Goal: Task Accomplishment & Management: Manage account settings

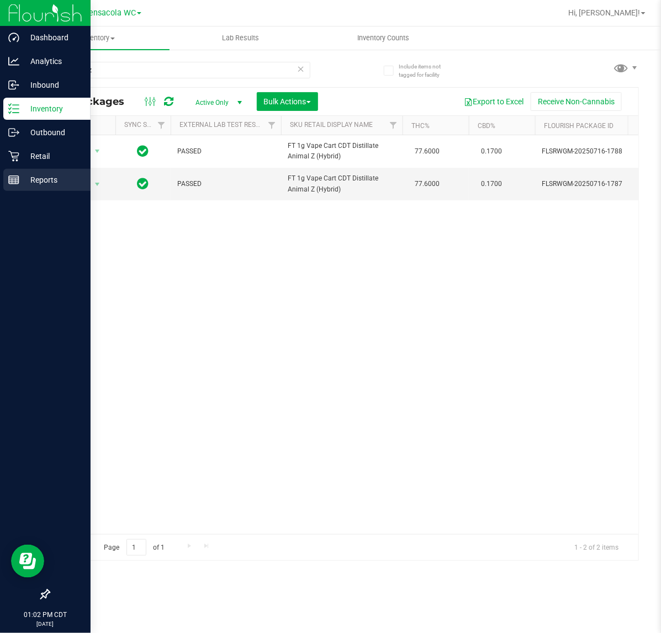
click at [14, 178] on line at bounding box center [14, 178] width 10 height 0
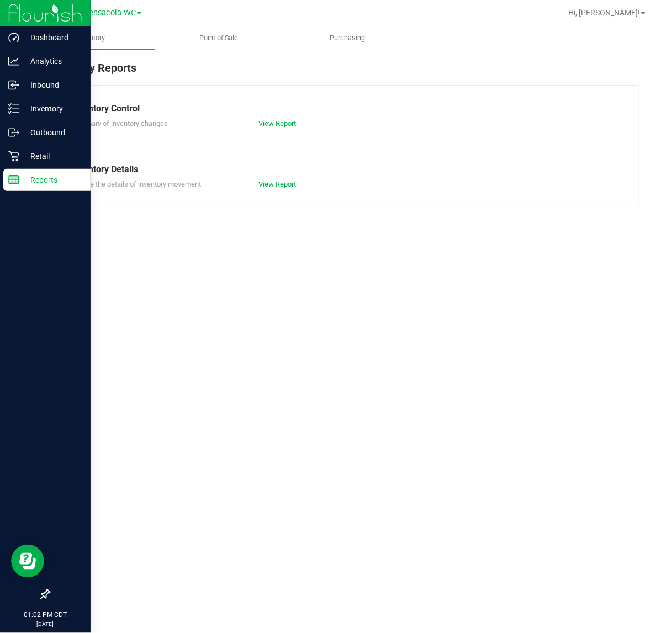
click at [62, 158] on p "Retail" at bounding box center [52, 156] width 66 height 13
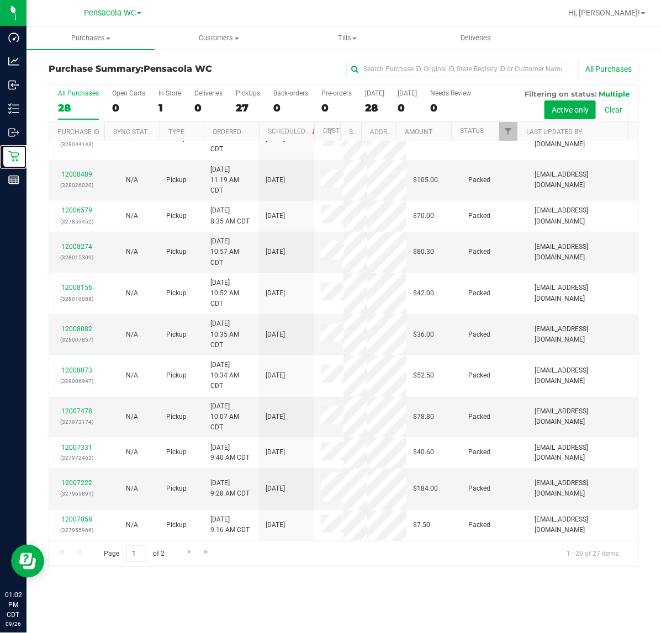
scroll to position [458, 0]
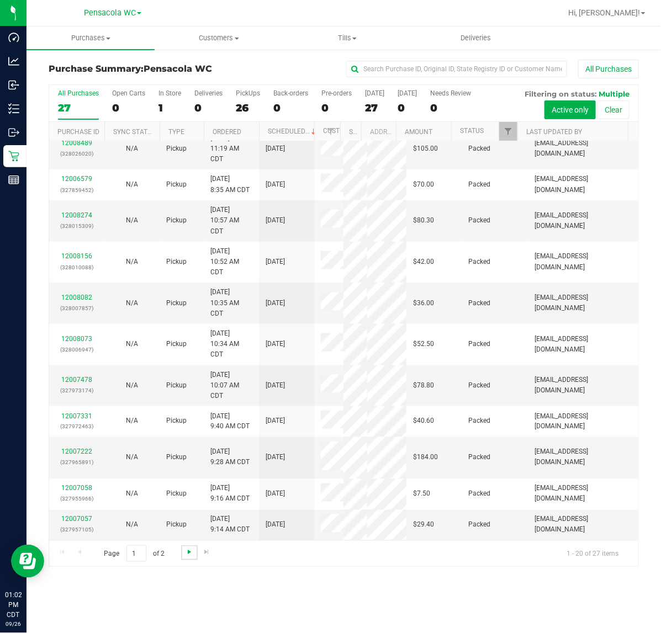
click at [186, 549] on link "Go to the next page" at bounding box center [189, 552] width 16 height 15
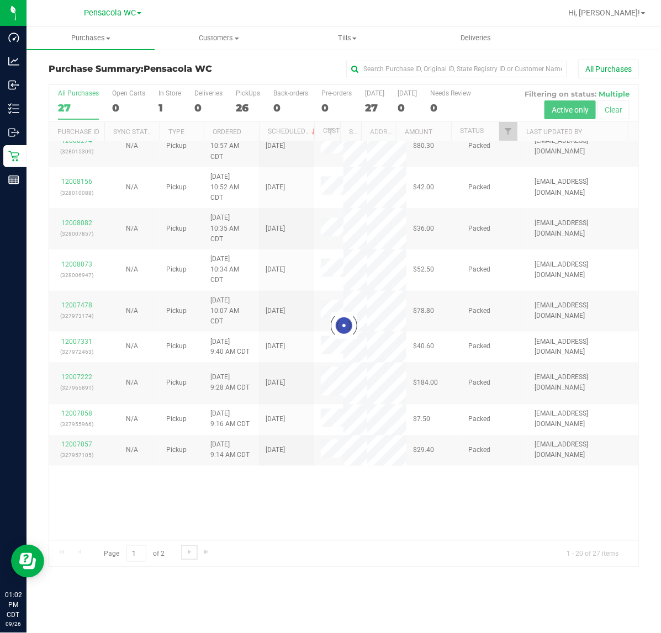
scroll to position [0, 0]
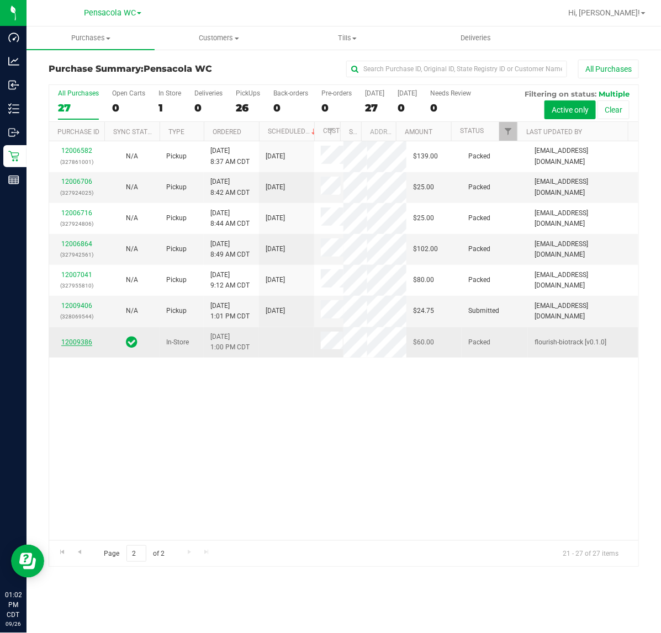
click at [86, 346] on link "12009386" at bounding box center [76, 342] width 31 height 8
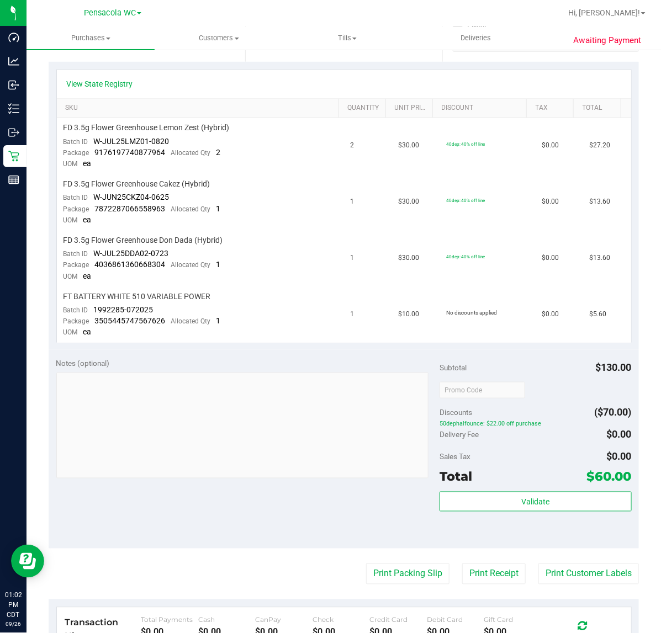
scroll to position [238, 0]
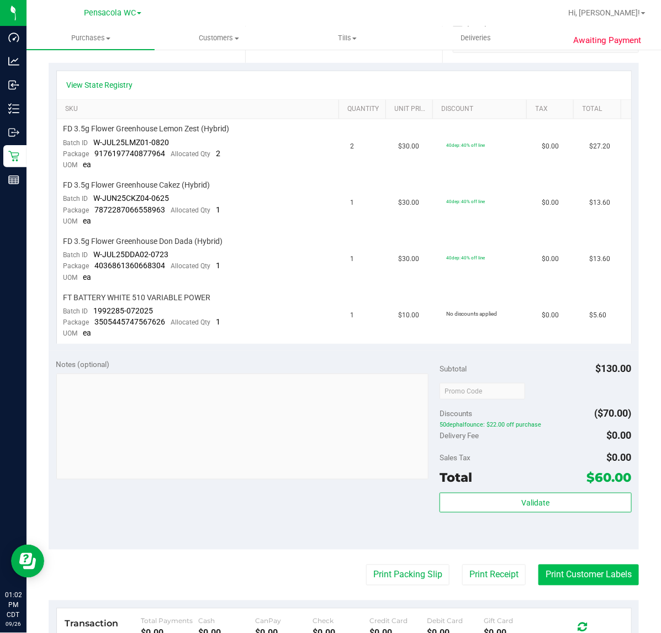
click at [567, 573] on button "Print Customer Labels" at bounding box center [588, 575] width 100 height 21
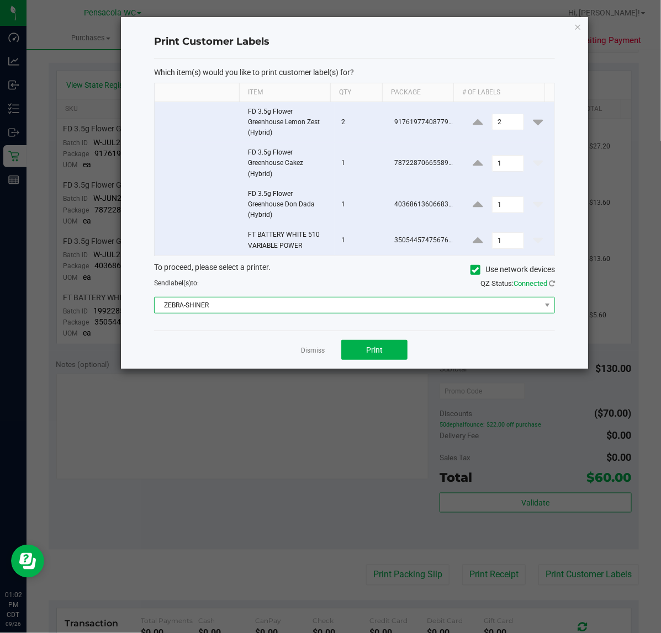
click at [248, 306] on span "ZEBRA-SHINER" at bounding box center [348, 305] width 386 height 15
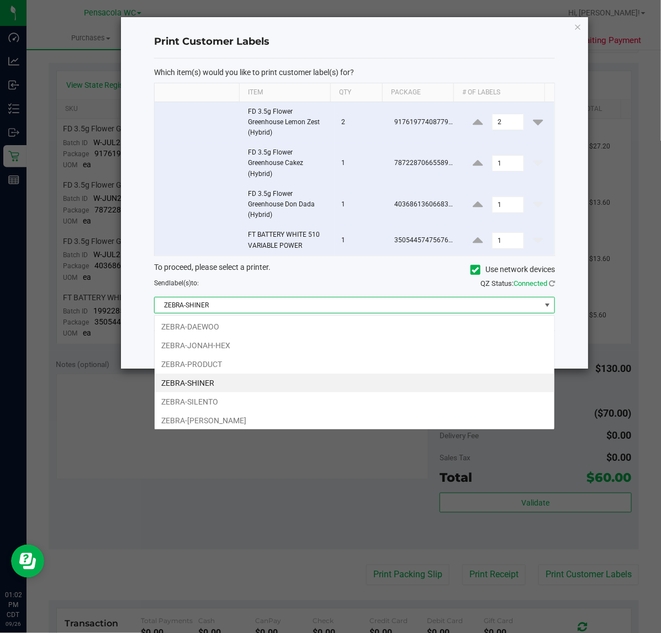
scroll to position [17, 401]
click at [187, 236] on td at bounding box center [198, 240] width 87 height 30
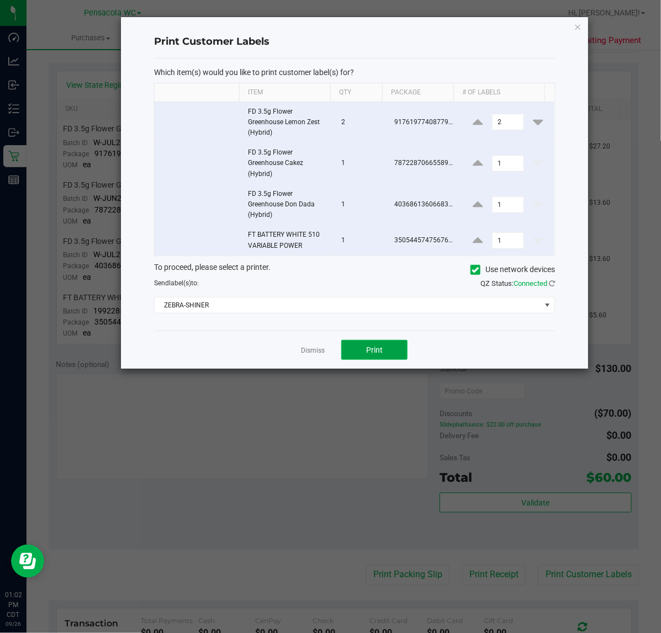
click at [383, 346] on button "Print" at bounding box center [374, 350] width 66 height 20
click at [314, 351] on link "Dismiss" at bounding box center [313, 350] width 24 height 9
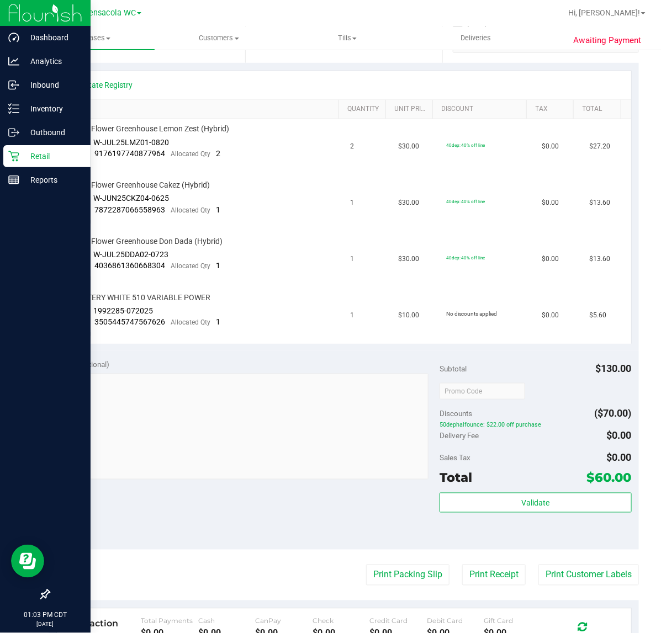
click at [11, 156] on icon at bounding box center [13, 156] width 11 height 11
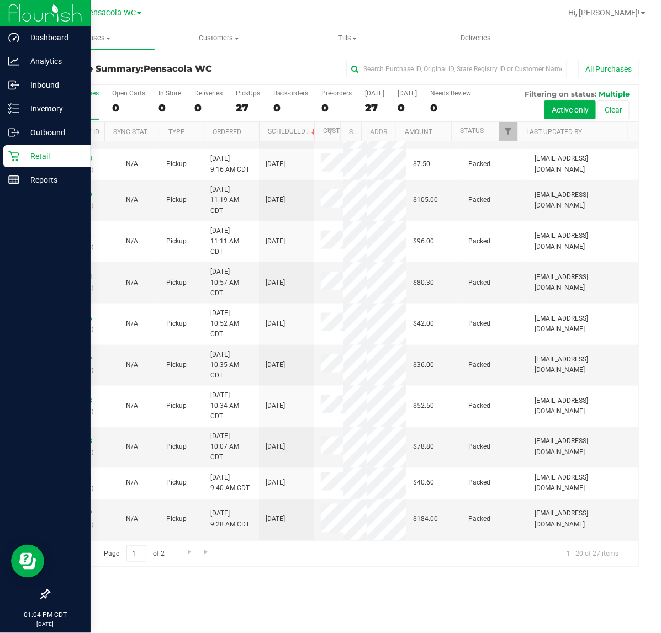
scroll to position [458, 0]
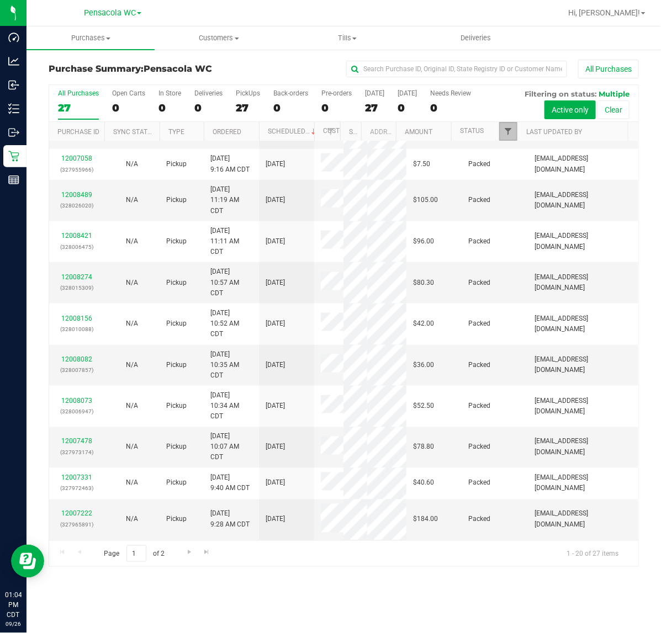
click at [511, 136] on span "Filter" at bounding box center [508, 131] width 9 height 9
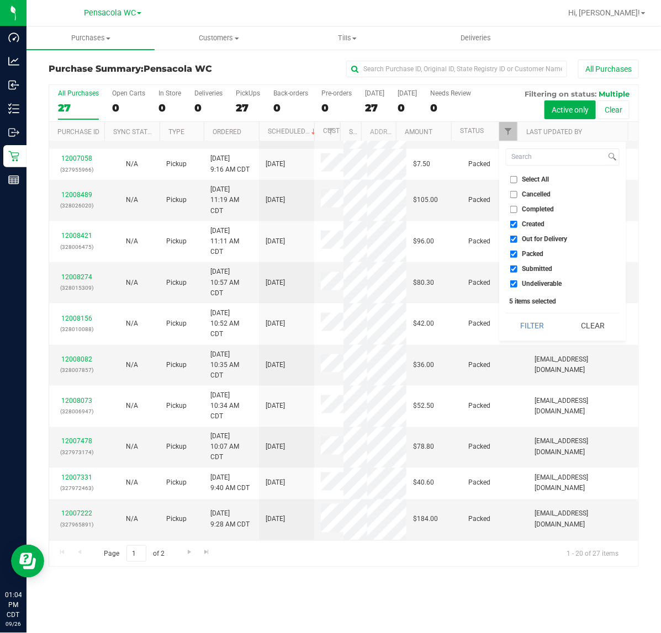
click at [534, 179] on span "Select All" at bounding box center [535, 179] width 27 height 7
click at [517, 179] on input "Select All" at bounding box center [513, 179] width 7 height 7
checkbox input "true"
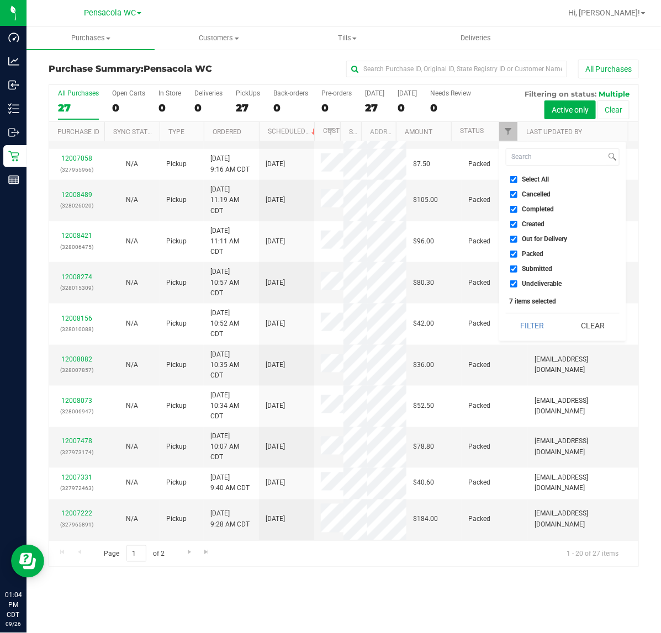
click at [531, 182] on span "Select All" at bounding box center [535, 179] width 27 height 7
click at [517, 182] on input "Select All" at bounding box center [513, 179] width 7 height 7
checkbox input "false"
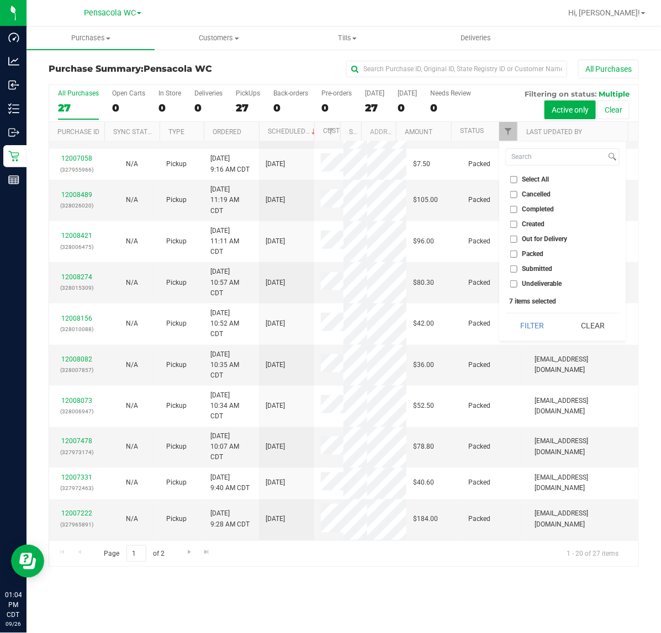
checkbox input "false"
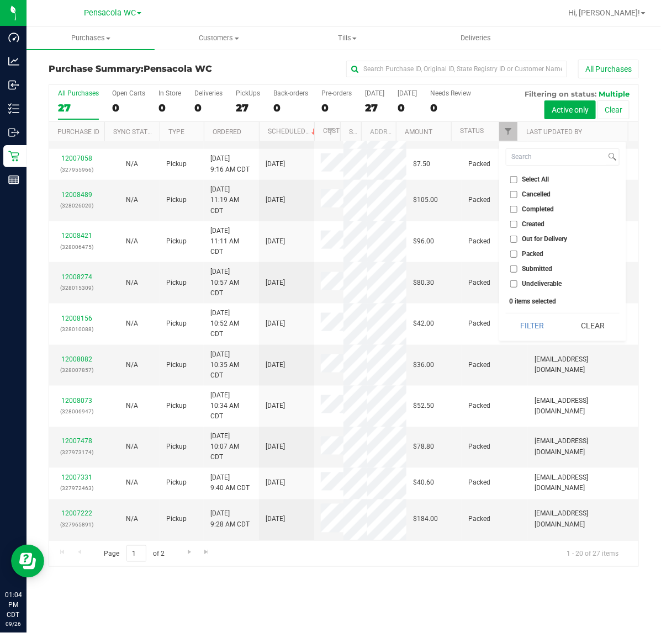
click at [529, 272] on span "Submitted" at bounding box center [537, 269] width 30 height 7
click at [517, 272] on input "Submitted" at bounding box center [513, 269] width 7 height 7
checkbox input "true"
click at [534, 323] on button "Filter" at bounding box center [532, 326] width 53 height 24
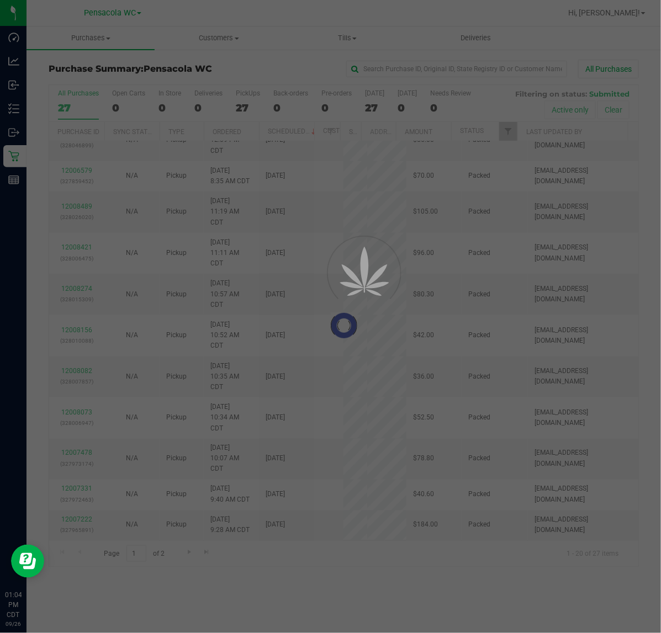
scroll to position [0, 0]
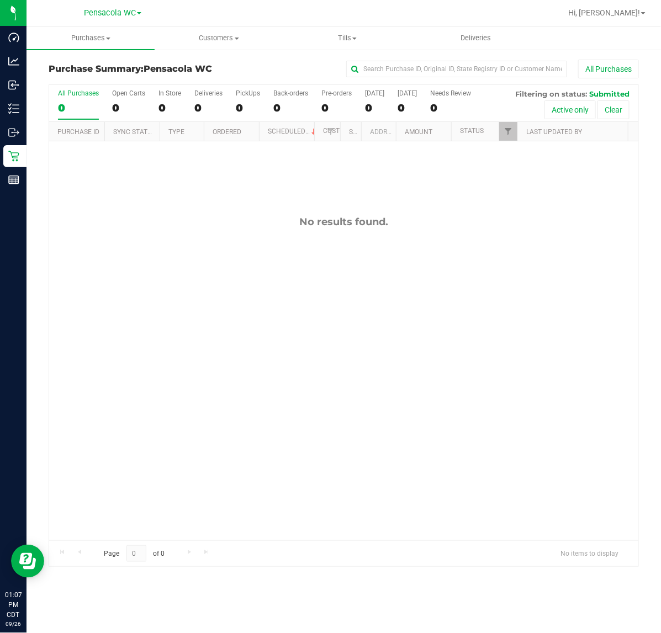
click at [310, 348] on div "No results found." at bounding box center [343, 378] width 589 height 474
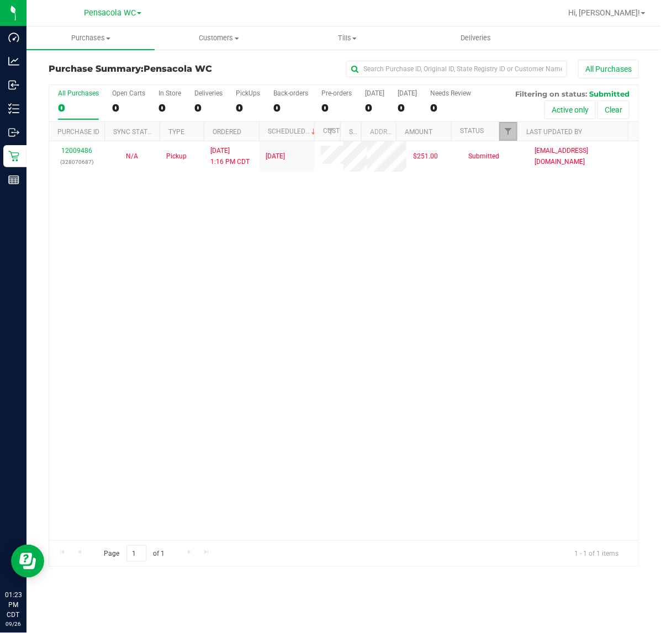
click at [501, 139] on link "Filter" at bounding box center [508, 131] width 18 height 19
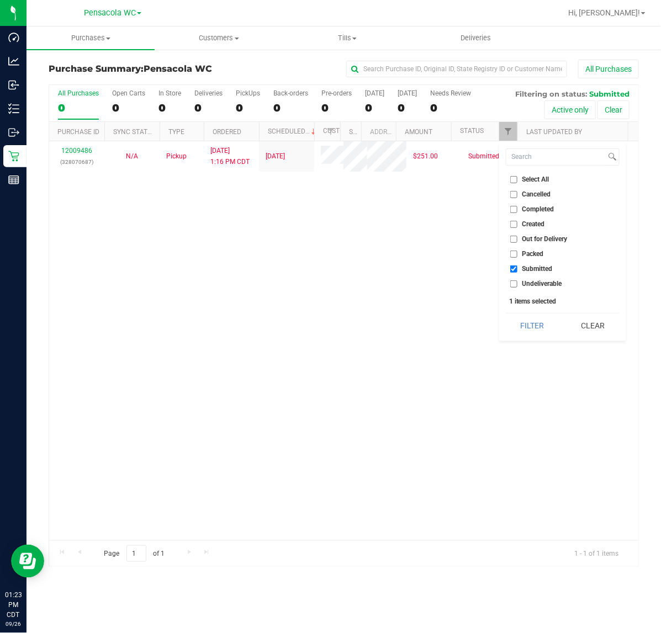
click at [537, 258] on li "Packed" at bounding box center [563, 254] width 114 height 12
click at [537, 255] on span "Packed" at bounding box center [533, 254] width 22 height 7
click at [517, 255] on input "Packed" at bounding box center [513, 254] width 7 height 7
click at [547, 330] on button "Filter" at bounding box center [532, 326] width 53 height 24
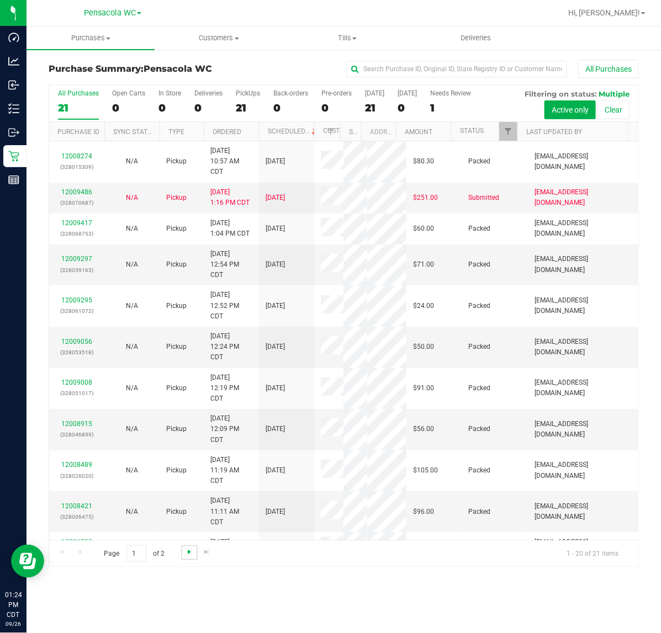
click at [189, 554] on span "Go to the next page" at bounding box center [189, 552] width 9 height 9
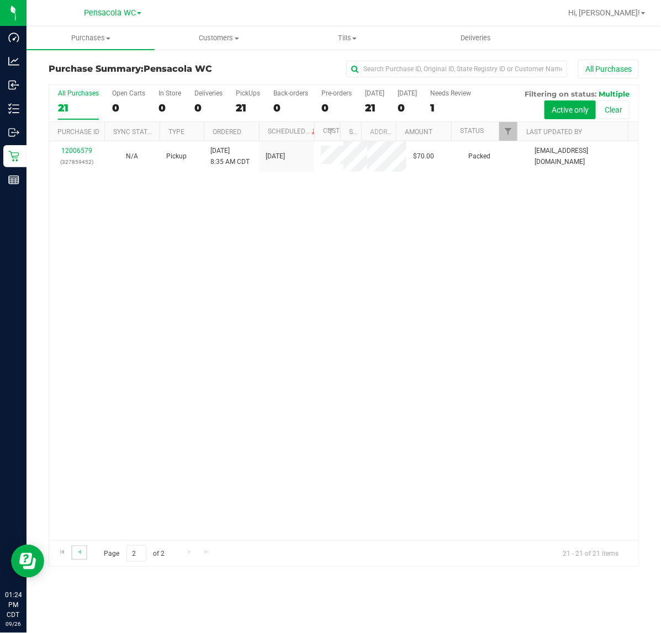
click at [76, 547] on link "Go to the previous page" at bounding box center [79, 552] width 16 height 15
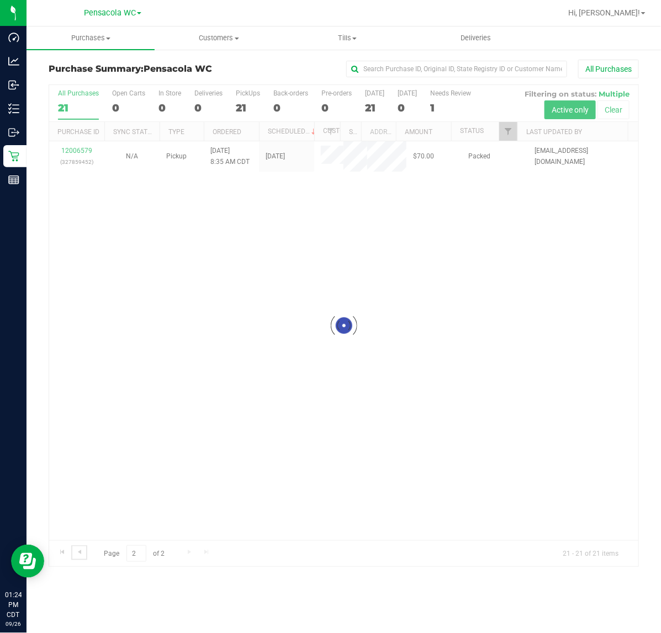
checkbox input "true"
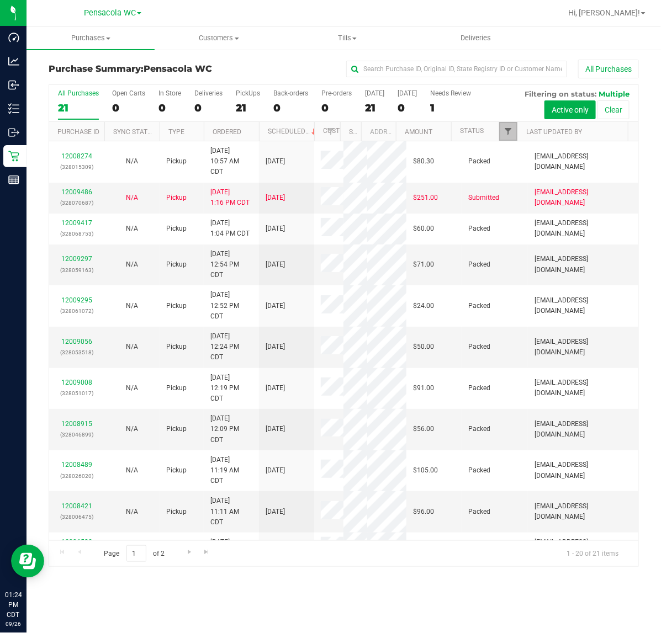
click at [509, 135] on span "Filter" at bounding box center [508, 131] width 9 height 9
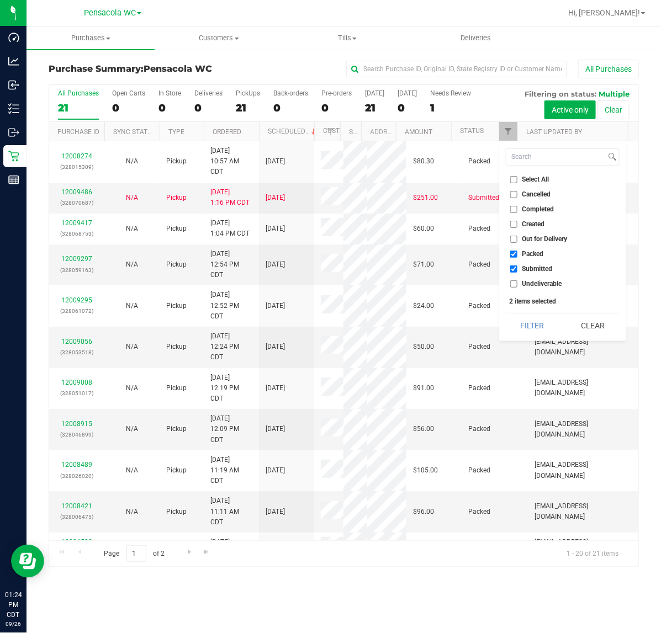
click at [531, 252] on span "Packed" at bounding box center [533, 254] width 22 height 7
click at [517, 252] on input "Packed" at bounding box center [513, 254] width 7 height 7
checkbox input "false"
click at [533, 319] on button "Filter" at bounding box center [532, 326] width 53 height 24
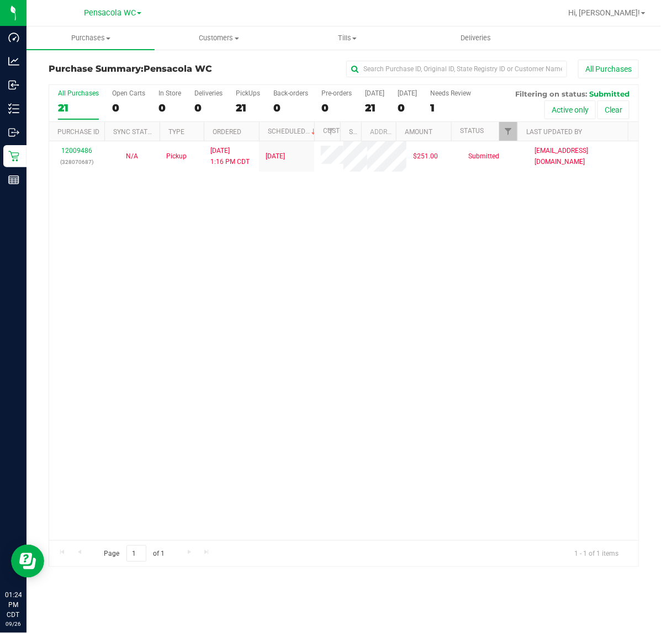
click at [530, 325] on div "12009486 (328070687) N/A Pickup [DATE] 1:16 PM CDT 9/26/2025 $251.00 Submitted …" at bounding box center [343, 340] width 589 height 399
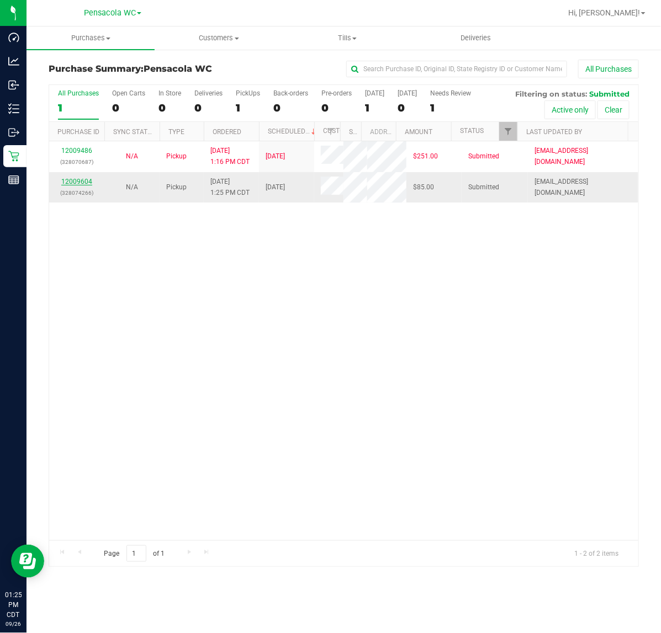
click at [72, 183] on link "12009604" at bounding box center [76, 182] width 31 height 8
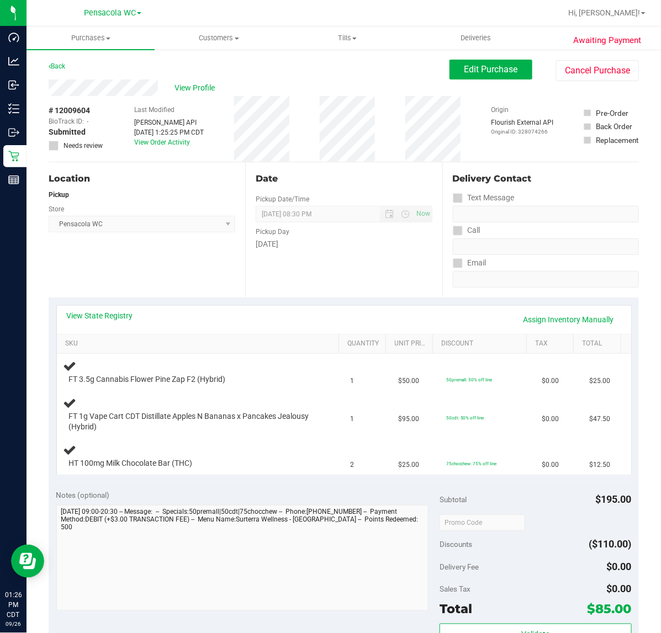
click at [67, 308] on div "View State Registry Assign Inventory Manually" at bounding box center [344, 320] width 574 height 28
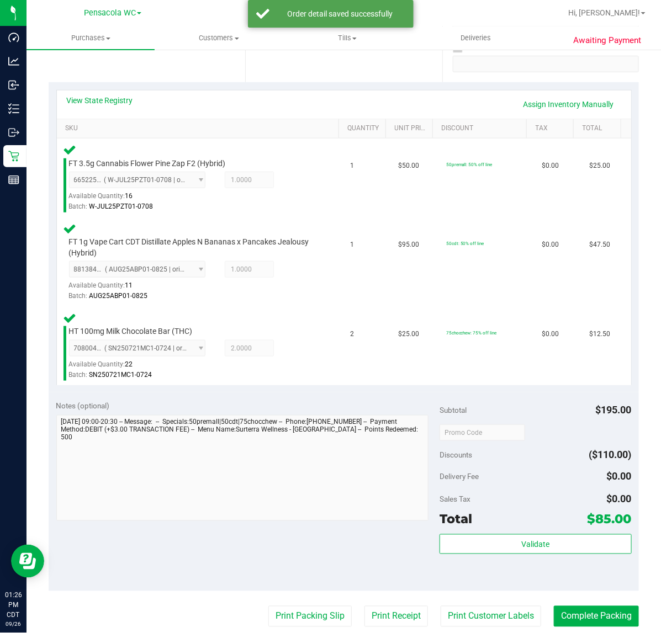
scroll to position [277, 0]
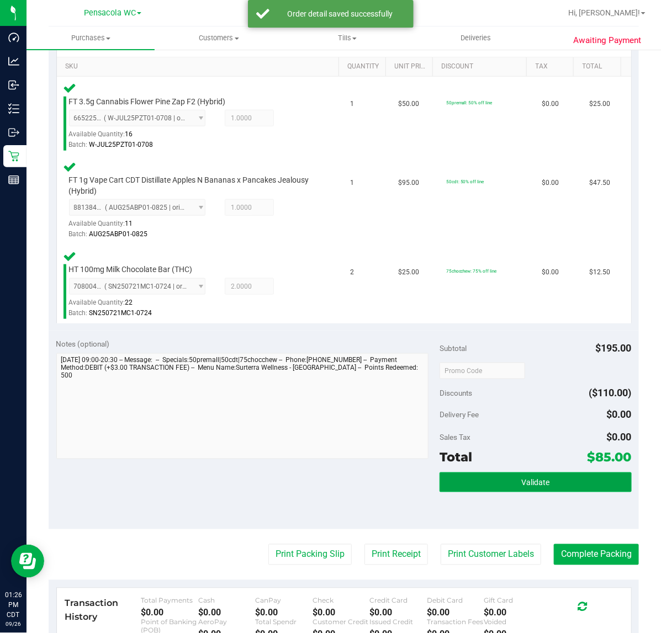
click at [524, 479] on span "Validate" at bounding box center [535, 483] width 28 height 9
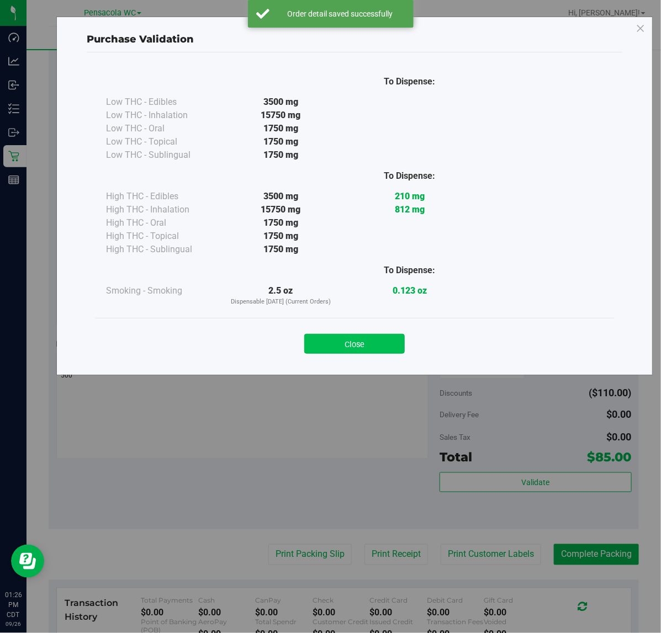
click at [380, 340] on button "Close" at bounding box center [354, 344] width 100 height 20
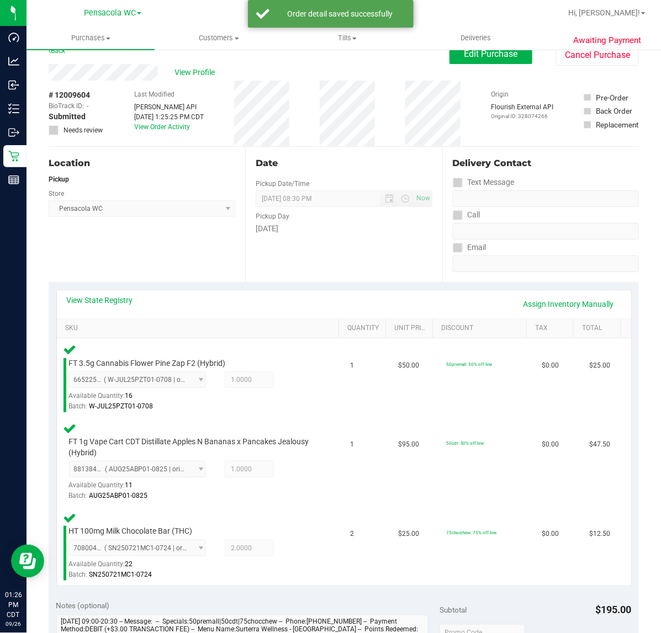
scroll to position [0, 0]
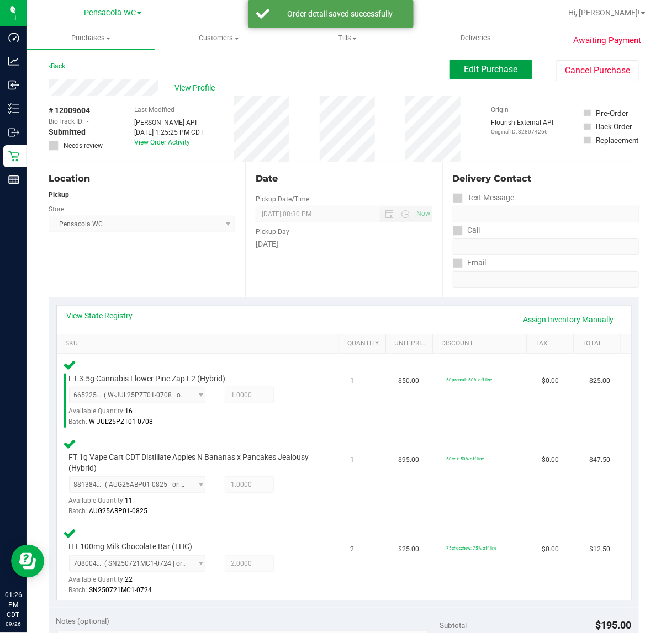
click at [491, 67] on span "Edit Purchase" at bounding box center [491, 69] width 54 height 10
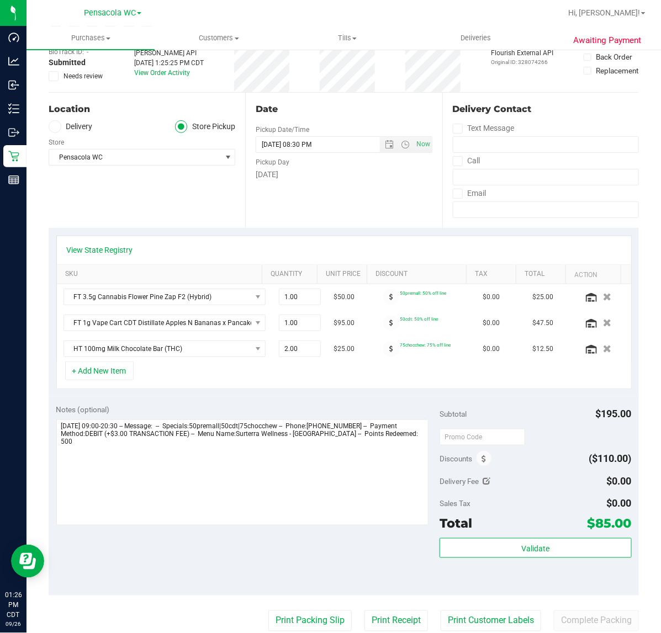
scroll to position [70, 0]
click at [481, 459] on icon at bounding box center [483, 459] width 4 height 8
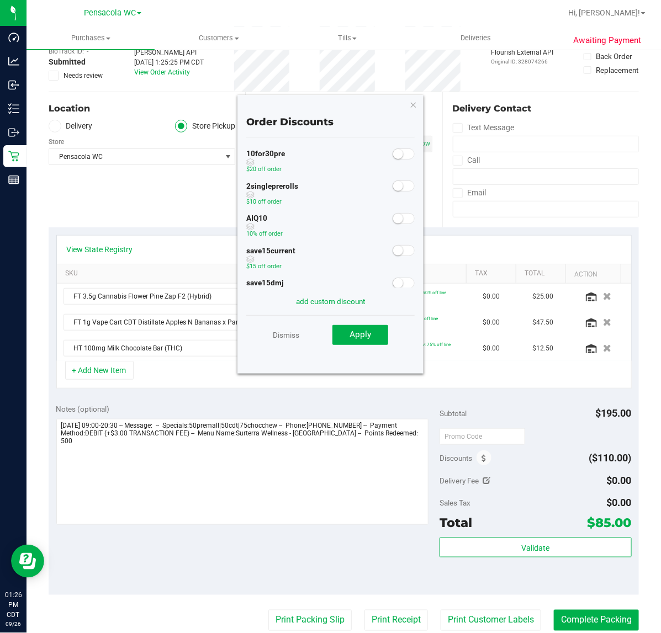
click at [394, 221] on span at bounding box center [404, 218] width 22 height 11
click at [364, 335] on span "Apply" at bounding box center [360, 335] width 22 height 10
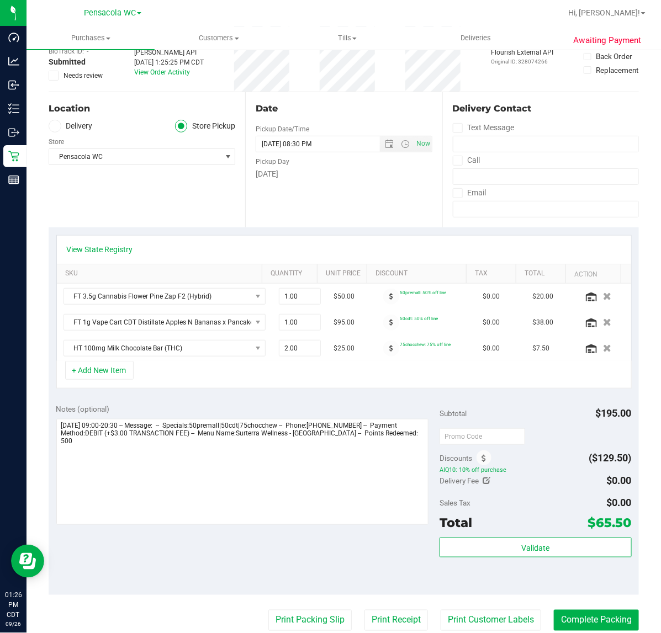
scroll to position [0, 0]
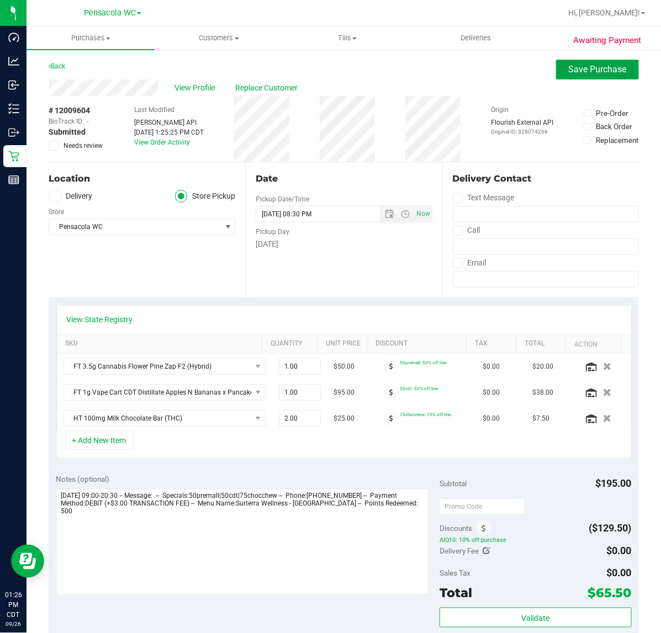
click at [593, 70] on span "Save Purchase" at bounding box center [598, 69] width 58 height 10
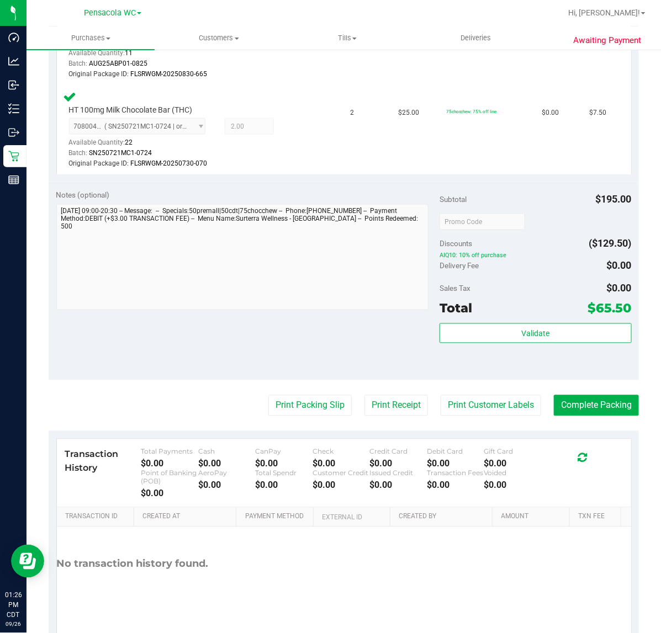
scroll to position [459, 0]
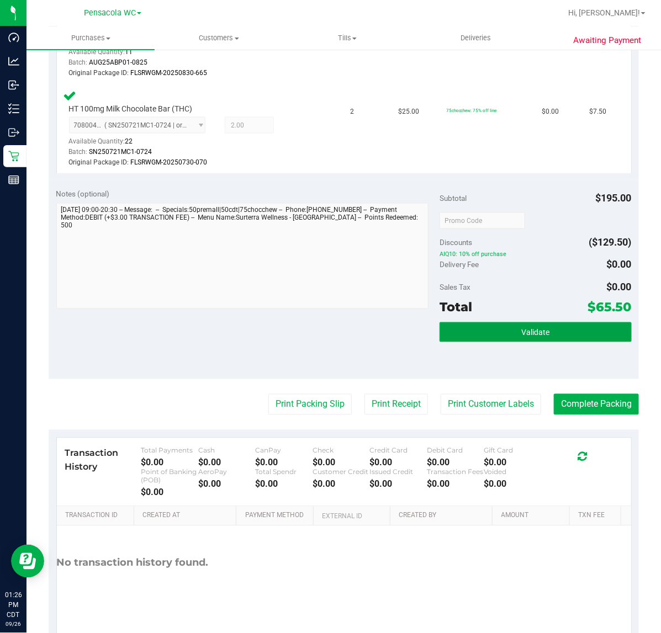
click at [539, 334] on span "Validate" at bounding box center [535, 332] width 28 height 9
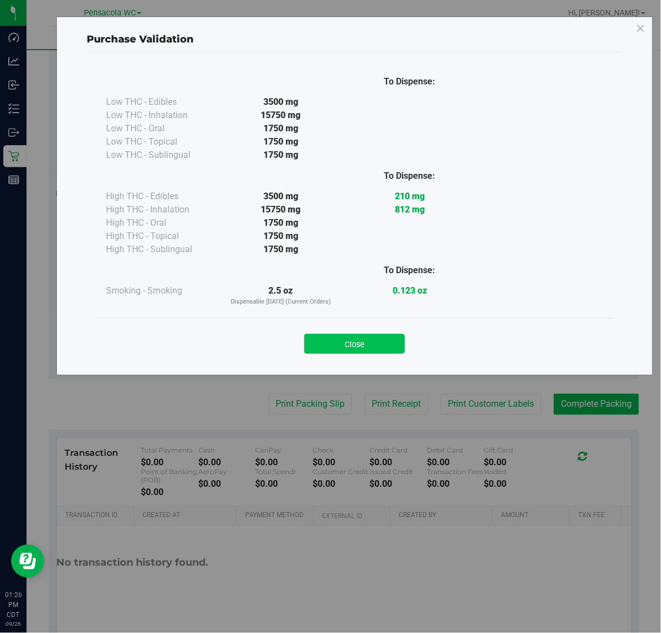
click at [373, 343] on button "Close" at bounding box center [354, 344] width 100 height 20
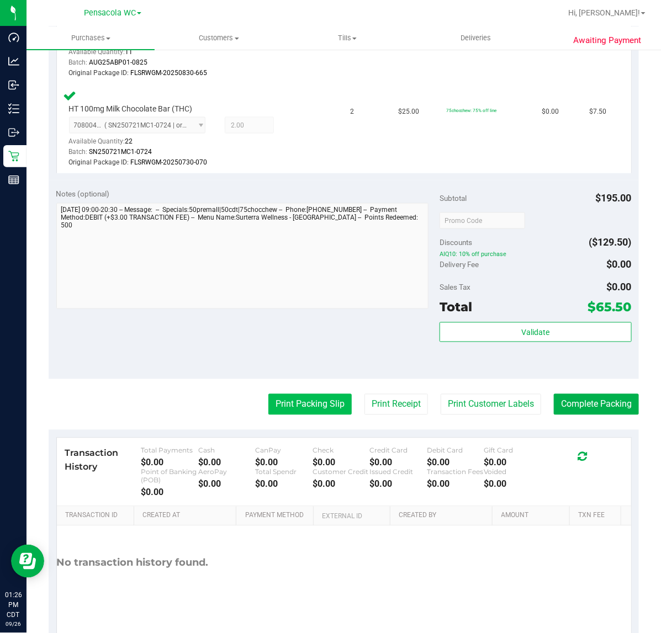
click at [314, 403] on button "Print Packing Slip" at bounding box center [309, 404] width 83 height 21
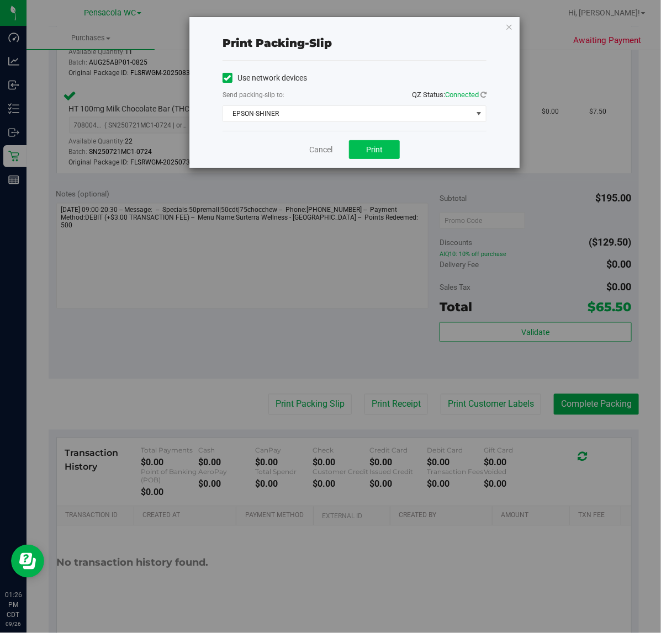
click at [383, 153] on button "Print" at bounding box center [374, 149] width 51 height 19
click at [508, 20] on icon "button" at bounding box center [509, 26] width 8 height 13
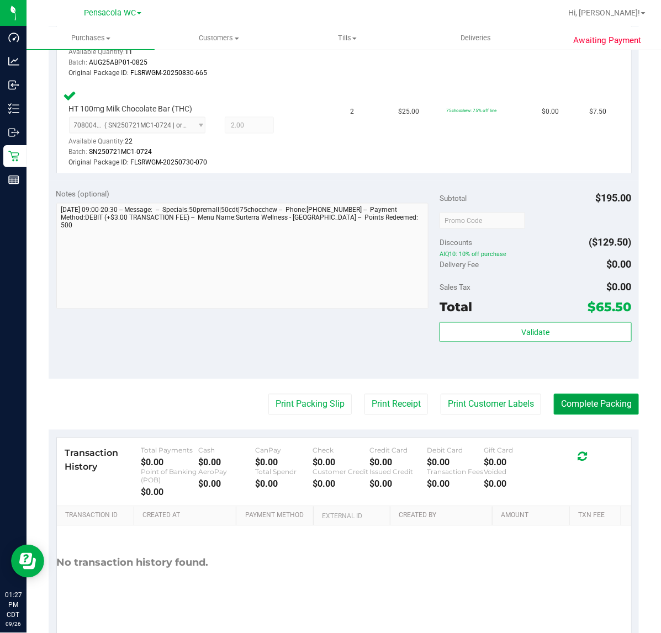
click at [602, 398] on button "Complete Packing" at bounding box center [596, 404] width 85 height 21
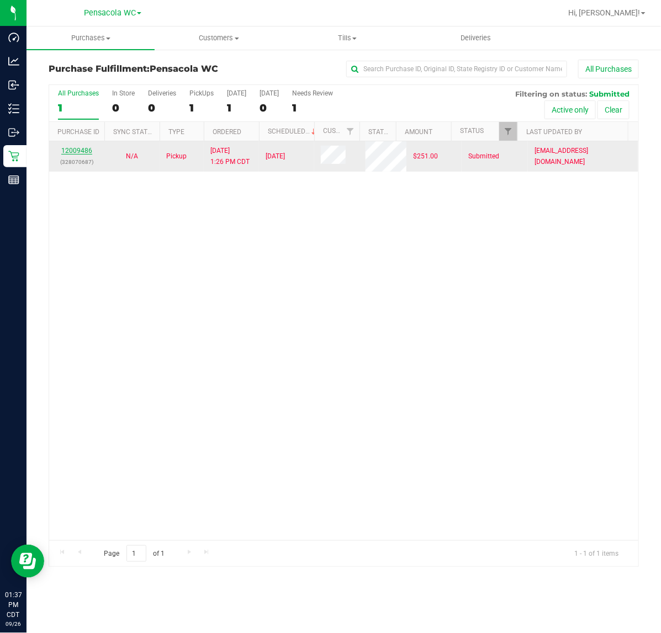
click at [73, 152] on link "12009486" at bounding box center [76, 151] width 31 height 8
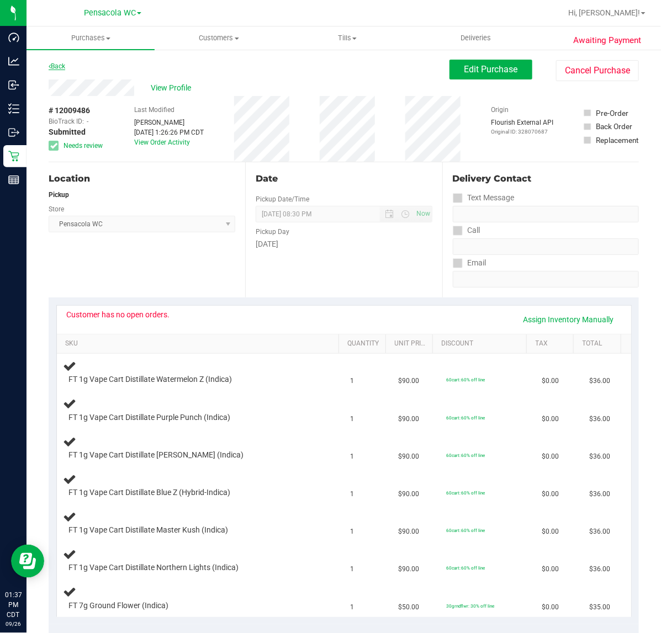
click at [60, 66] on link "Back" at bounding box center [57, 66] width 17 height 8
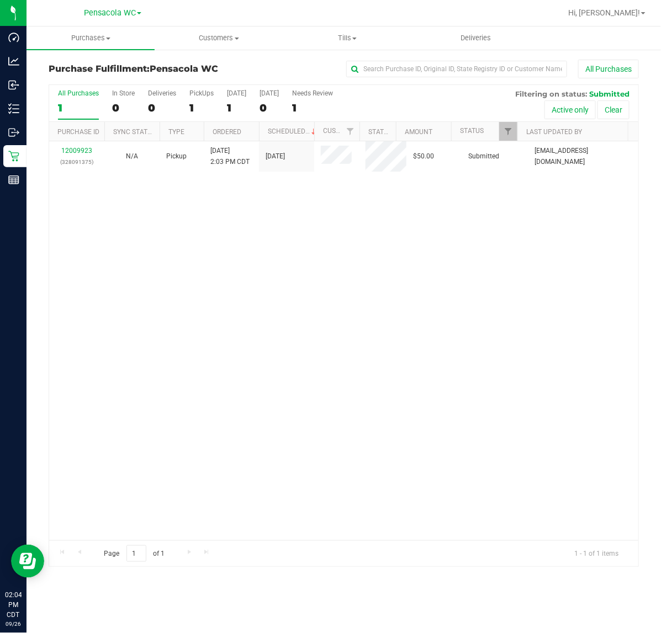
click at [78, 150] on link "12009923" at bounding box center [76, 151] width 31 height 8
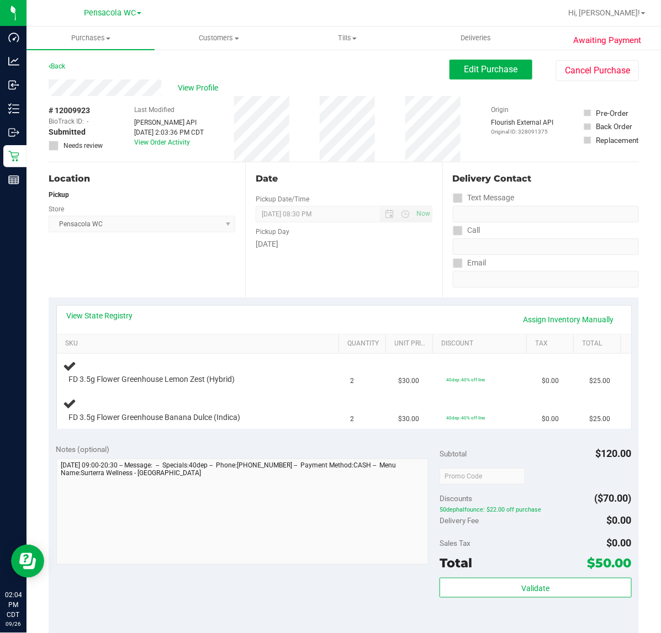
click at [107, 320] on link "View State Registry" at bounding box center [100, 315] width 66 height 11
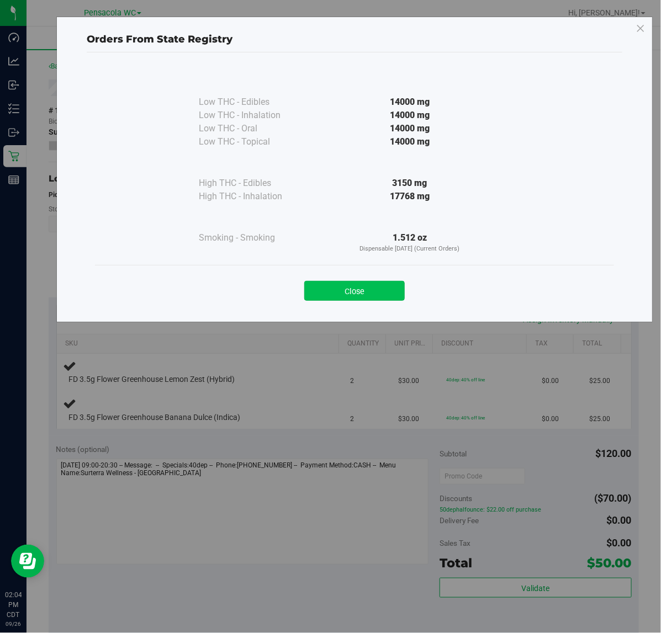
click at [341, 286] on button "Close" at bounding box center [354, 291] width 100 height 20
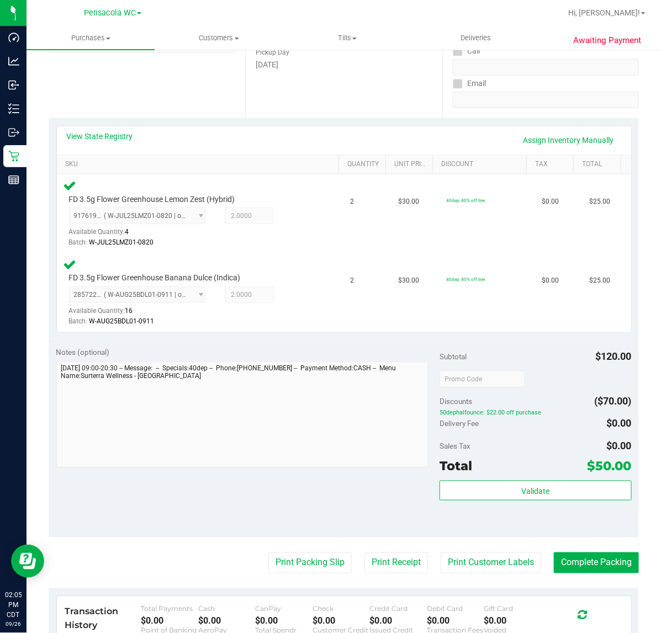
scroll to position [180, 0]
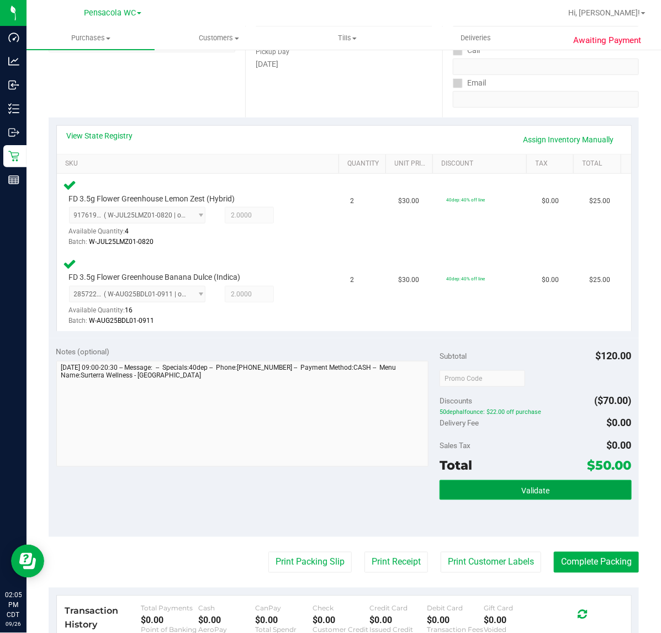
click at [532, 487] on span "Validate" at bounding box center [535, 490] width 28 height 9
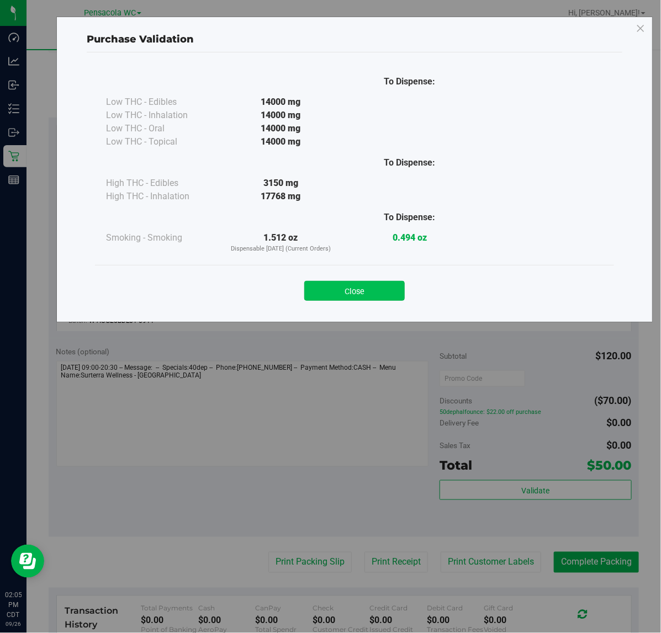
click at [358, 288] on button "Close" at bounding box center [354, 291] width 100 height 20
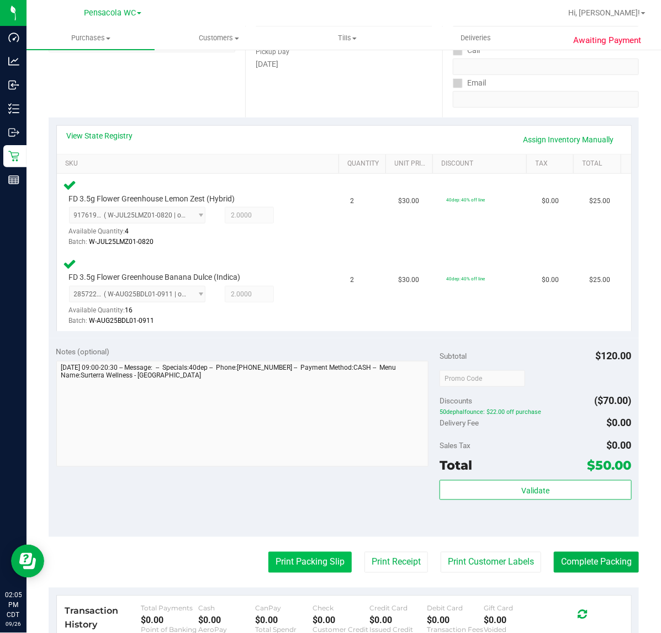
click at [311, 561] on button "Print Packing Slip" at bounding box center [309, 562] width 83 height 21
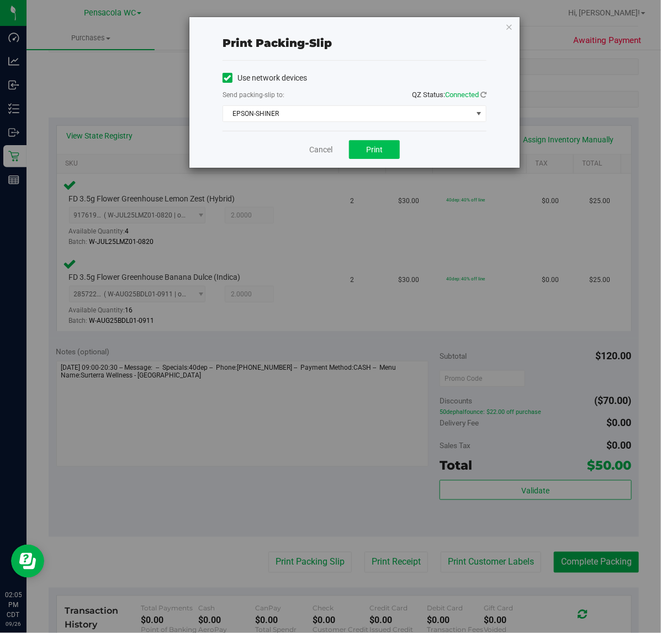
click at [375, 153] on span "Print" at bounding box center [374, 149] width 17 height 9
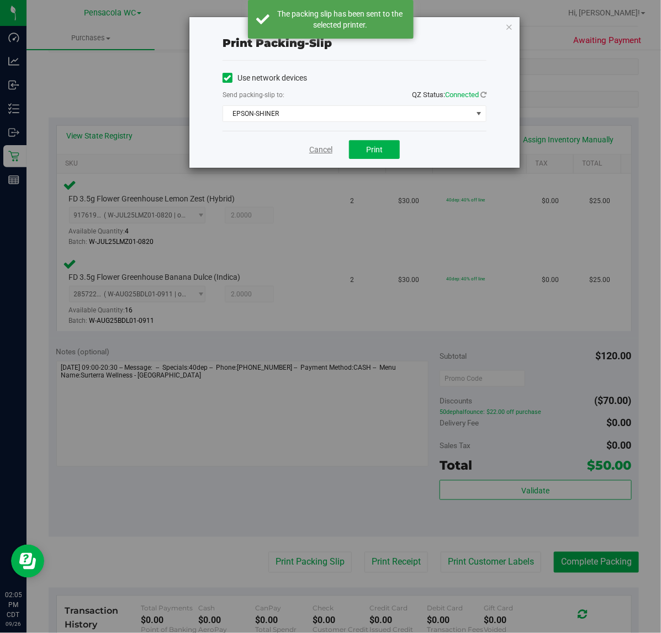
click at [321, 152] on link "Cancel" at bounding box center [320, 150] width 23 height 12
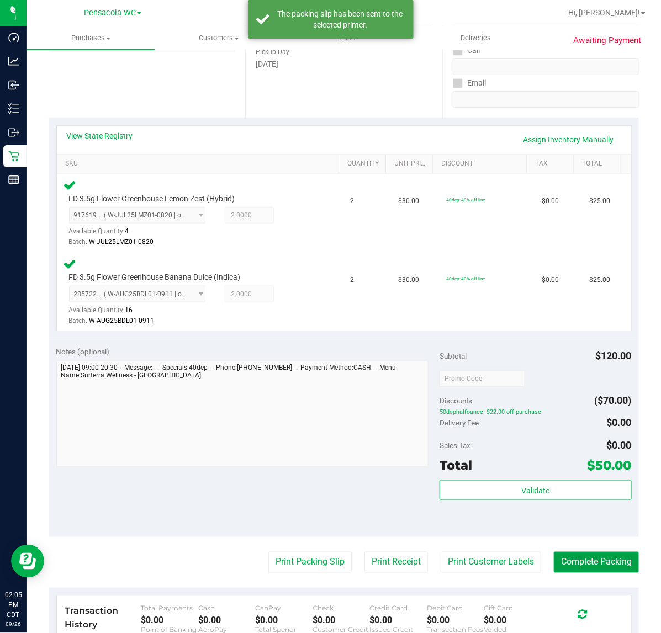
click at [614, 552] on button "Complete Packing" at bounding box center [596, 562] width 85 height 21
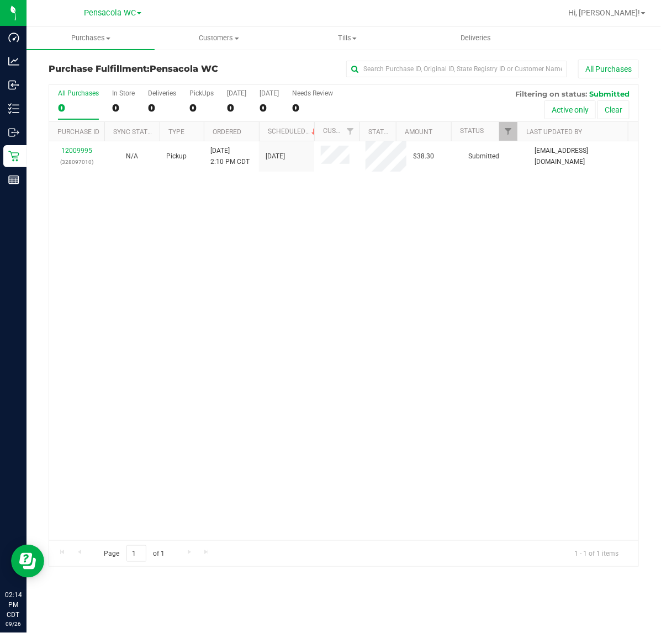
click at [155, 297] on div "12009995 (328097010) N/A Pickup [DATE] 2:10 PM CDT 9/26/2025 $38.30 Submitted […" at bounding box center [343, 340] width 589 height 399
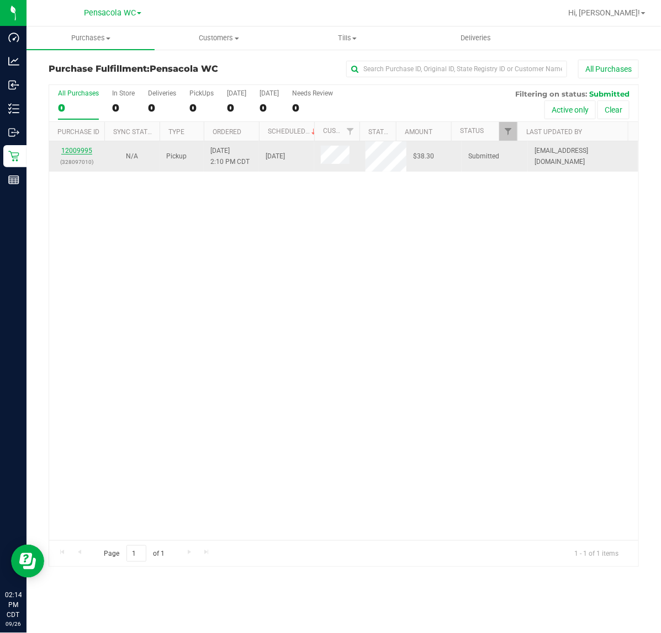
click at [82, 153] on link "12009995" at bounding box center [76, 151] width 31 height 8
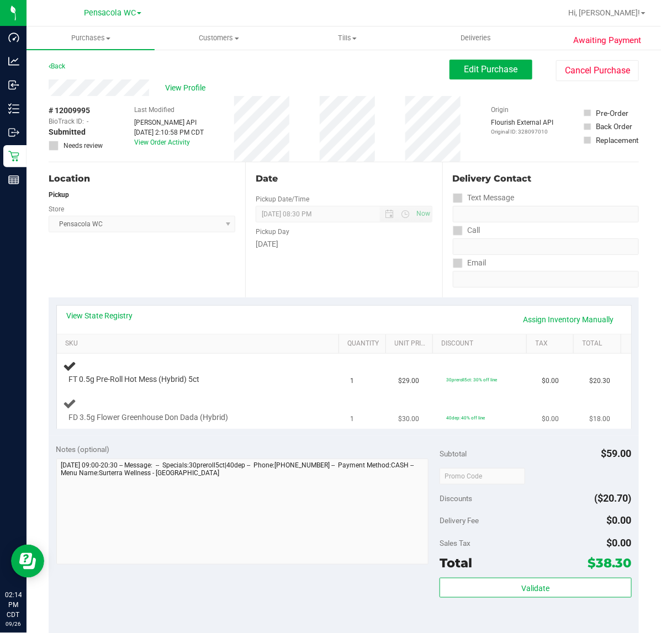
click at [249, 423] on div at bounding box center [192, 423] width 246 height 1
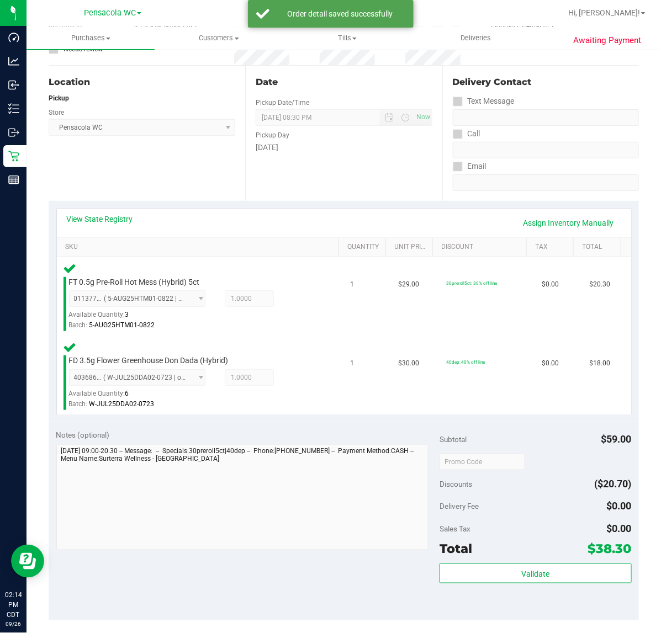
scroll to position [205, 0]
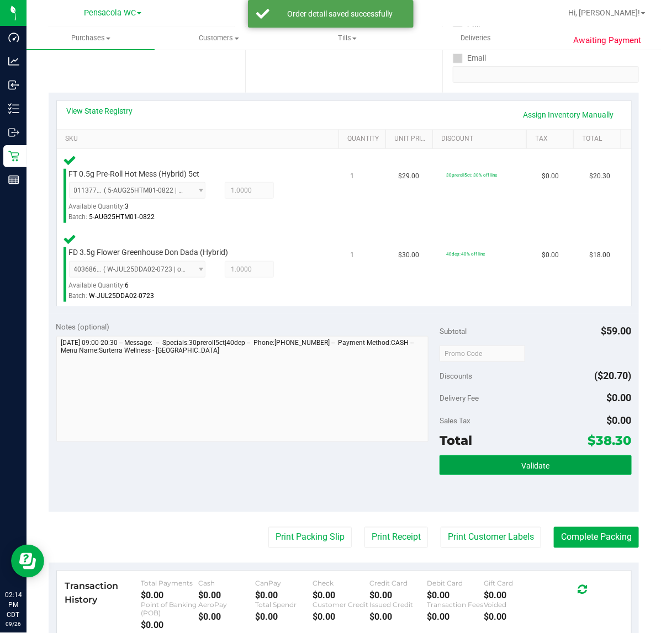
click at [500, 464] on button "Validate" at bounding box center [535, 465] width 192 height 20
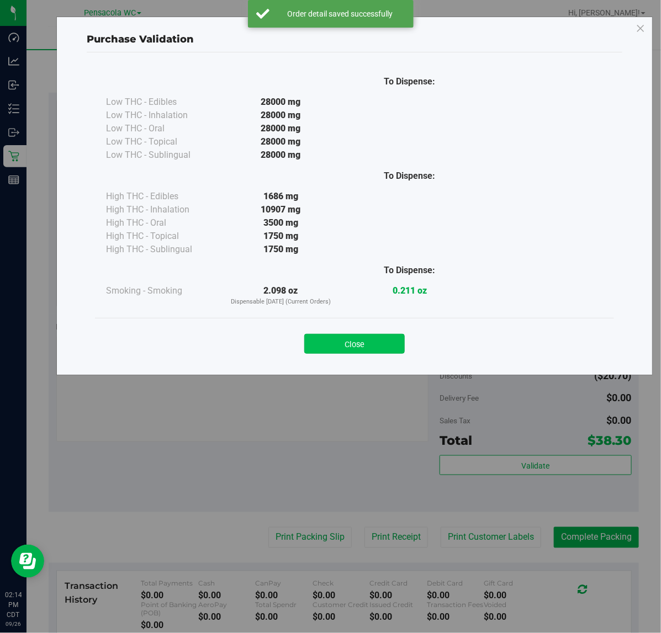
click at [361, 334] on button "Close" at bounding box center [354, 344] width 100 height 20
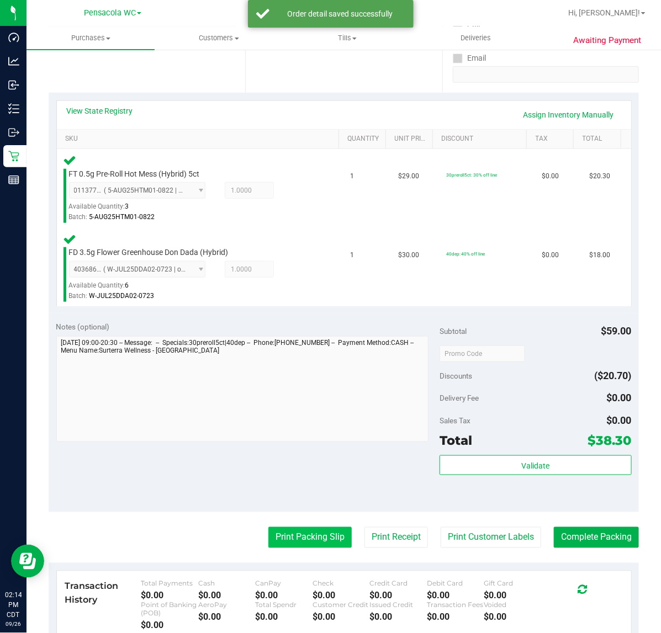
click at [301, 536] on button "Print Packing Slip" at bounding box center [309, 537] width 83 height 21
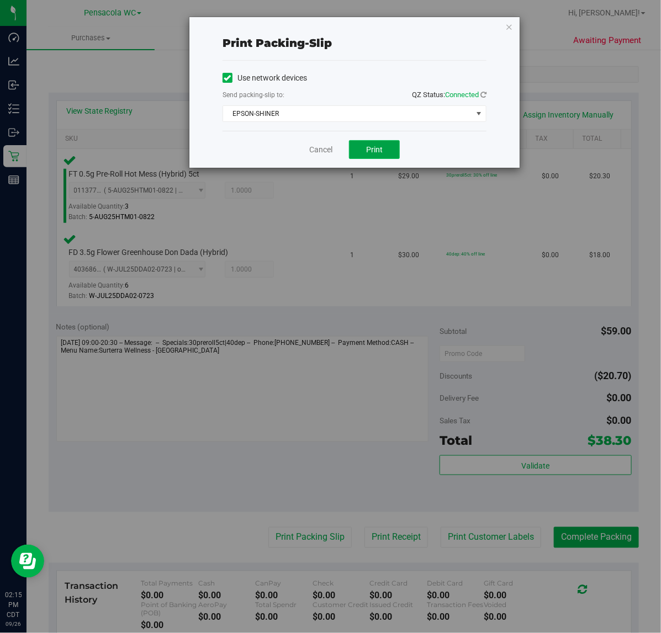
click at [382, 154] on span "Print" at bounding box center [374, 149] width 17 height 9
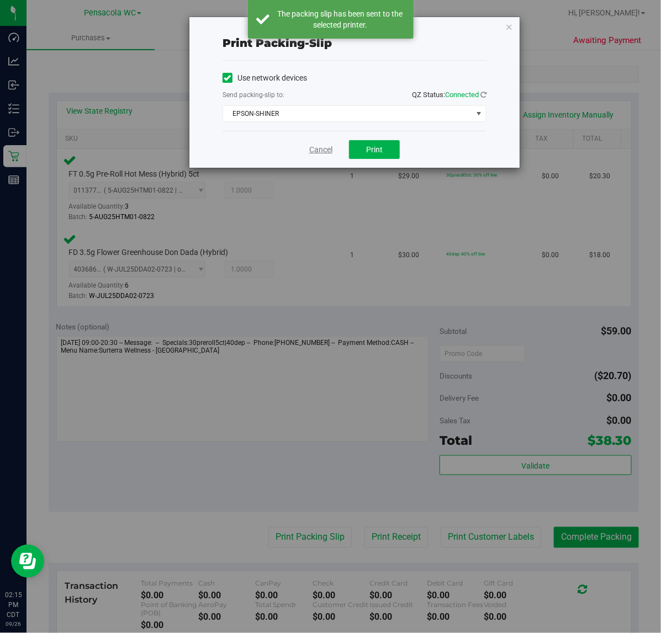
click at [315, 153] on link "Cancel" at bounding box center [320, 150] width 23 height 12
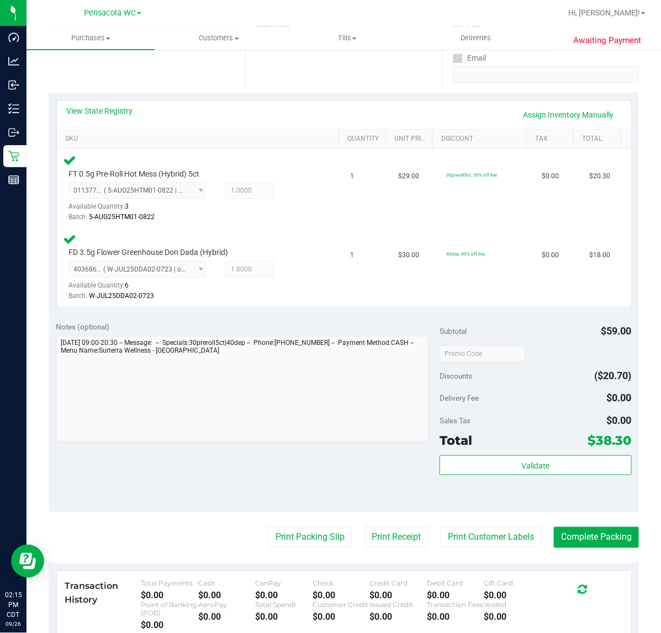
click at [612, 575] on div "Transaction History Total Payments $0.00 Cash $0.00 CanPay $0.00 Check $0.00 Cr…" at bounding box center [344, 605] width 574 height 68
click at [622, 544] on button "Complete Packing" at bounding box center [596, 537] width 85 height 21
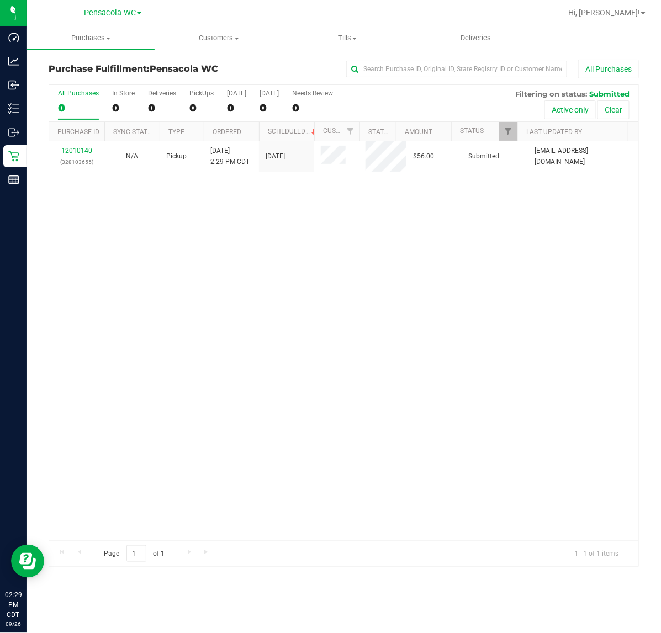
click at [137, 392] on div "12010140 (328103655) N/A Pickup [DATE] 2:29 PM CDT 9/26/2025 $56.00 Submitted […" at bounding box center [343, 340] width 589 height 399
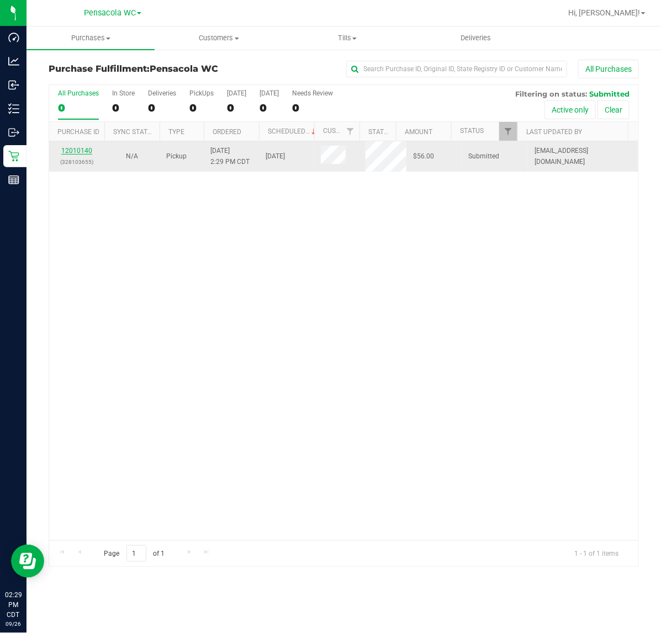
click at [71, 152] on link "12010140" at bounding box center [76, 151] width 31 height 8
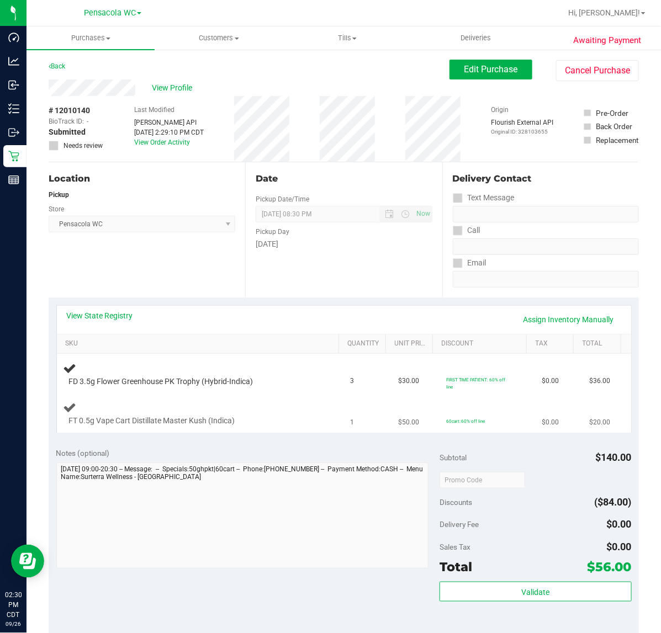
click at [264, 403] on td "FT 0.5g Vape Cart Distillate Master Kush (Indica)" at bounding box center [200, 413] width 287 height 37
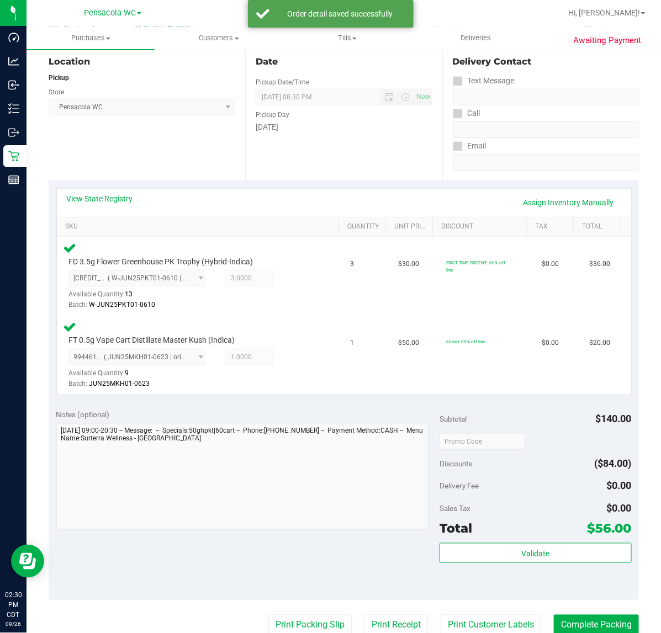
scroll to position [258, 0]
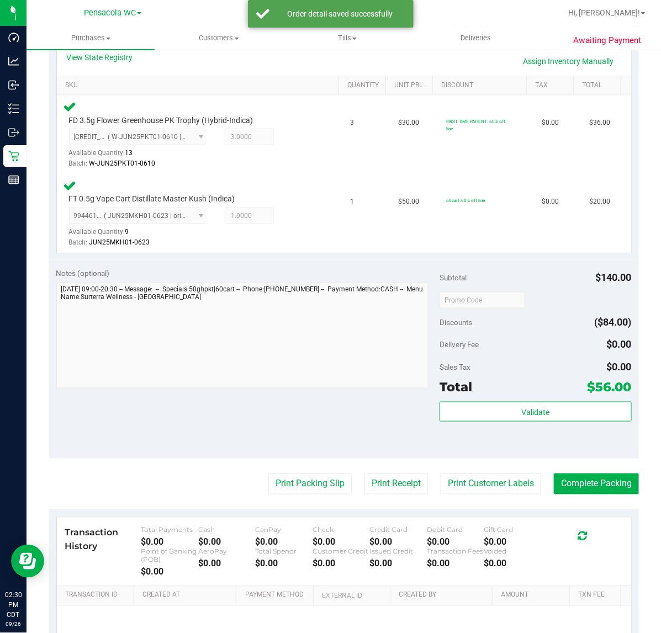
click at [456, 389] on span "Total" at bounding box center [455, 386] width 33 height 15
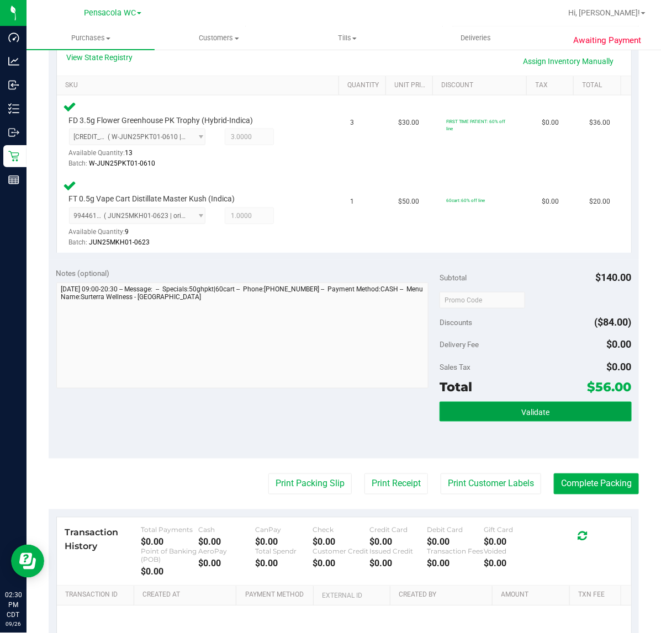
click at [479, 405] on button "Validate" at bounding box center [535, 412] width 192 height 20
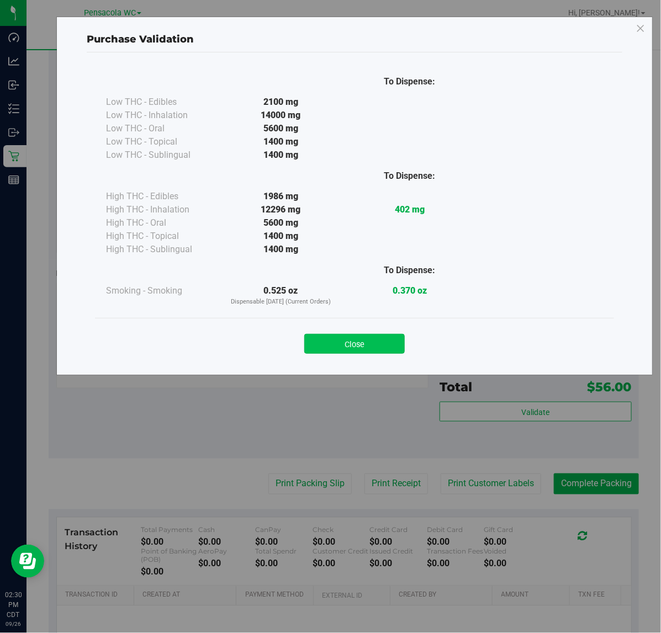
click at [325, 348] on button "Close" at bounding box center [354, 344] width 100 height 20
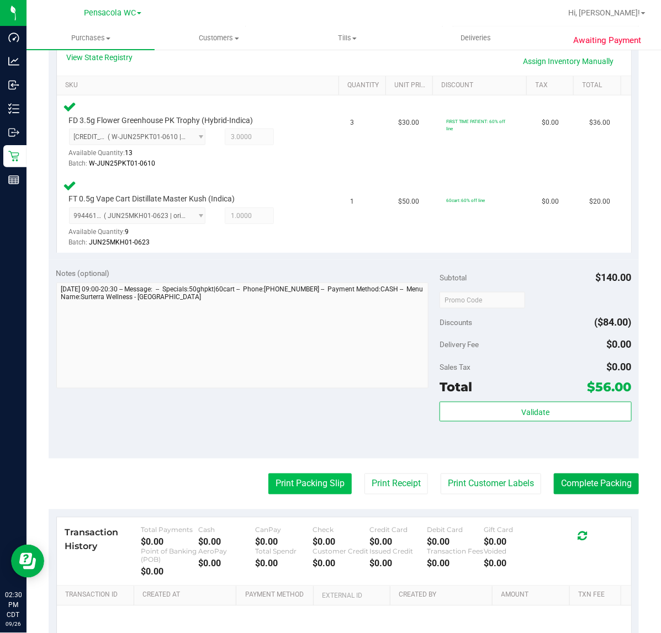
click at [268, 487] on button "Print Packing Slip" at bounding box center [309, 484] width 83 height 21
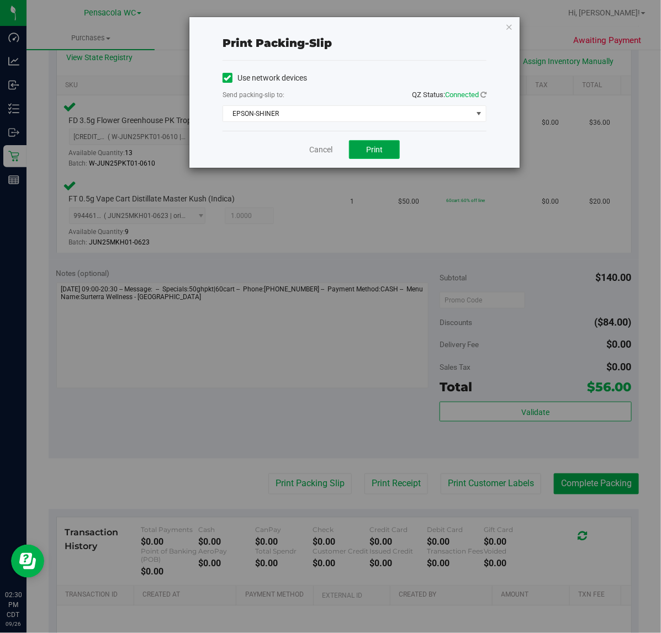
click at [390, 156] on button "Print" at bounding box center [374, 149] width 51 height 19
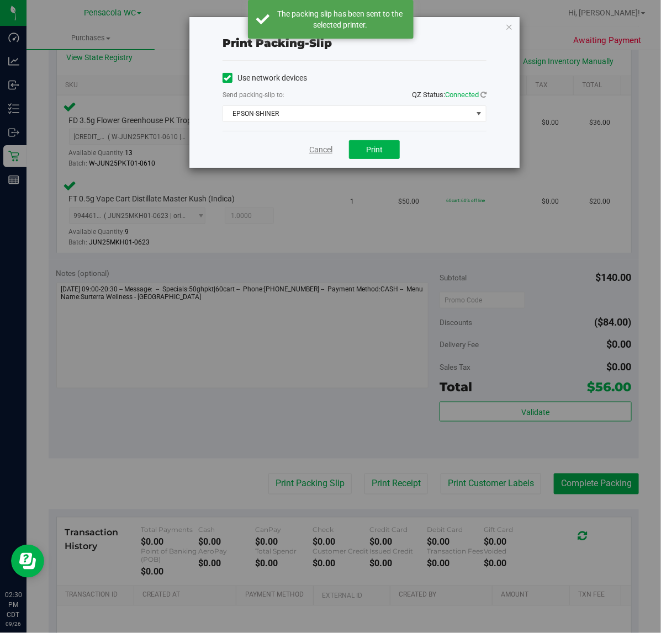
click at [316, 150] on link "Cancel" at bounding box center [320, 150] width 23 height 12
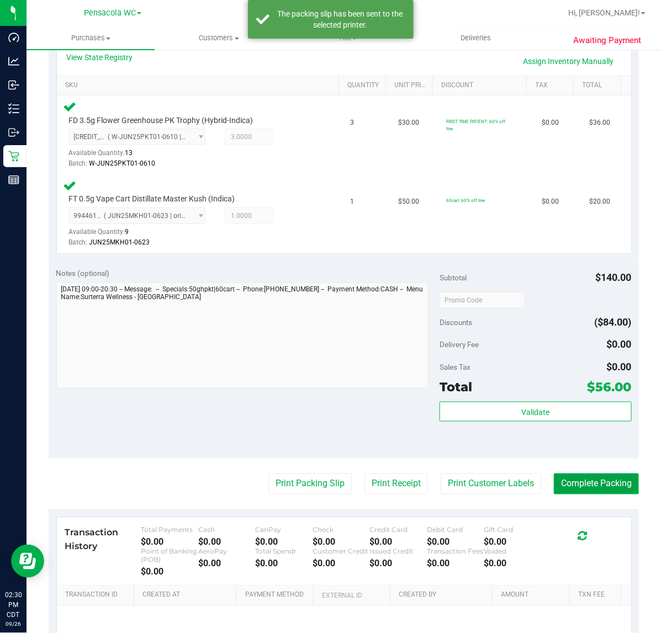
click at [602, 485] on button "Complete Packing" at bounding box center [596, 484] width 85 height 21
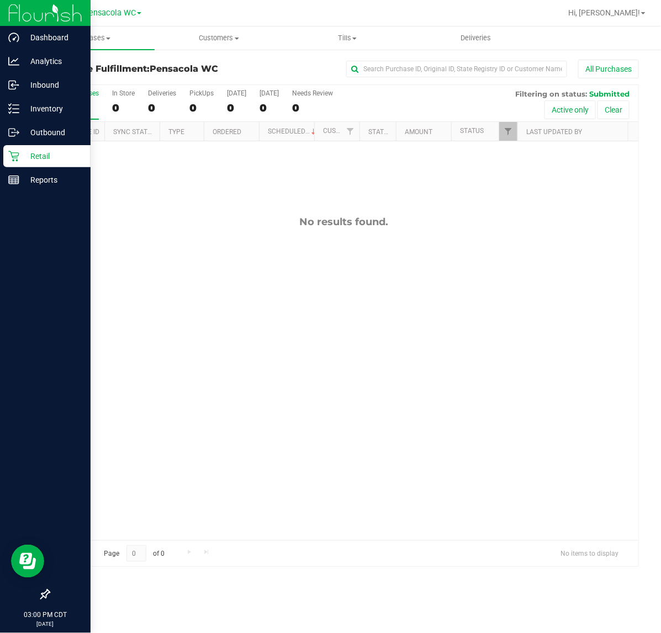
click at [13, 160] on icon at bounding box center [13, 156] width 10 height 10
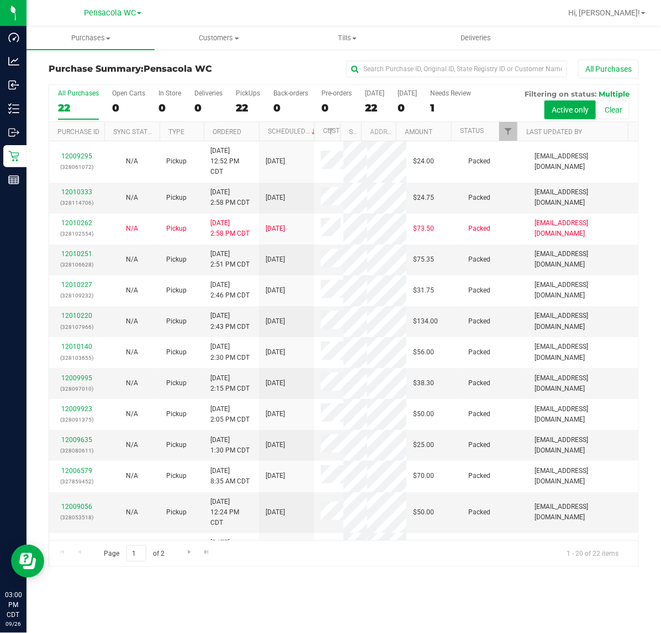
click at [180, 552] on div "Page 1 of 2 1 - 20 of 22 items" at bounding box center [343, 553] width 589 height 27
click at [186, 555] on span "Go to the next page" at bounding box center [189, 552] width 9 height 9
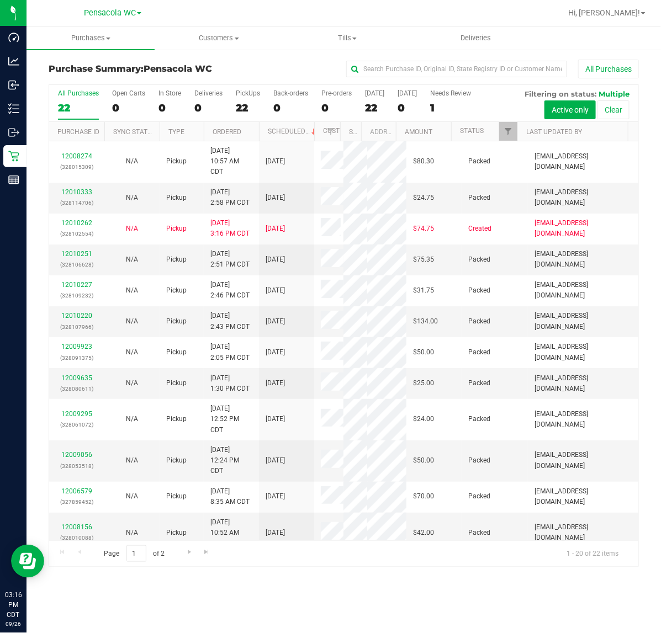
click at [354, 607] on div "Purchases Summary of purchases Fulfillment All purchases Customers All customer…" at bounding box center [344, 330] width 634 height 607
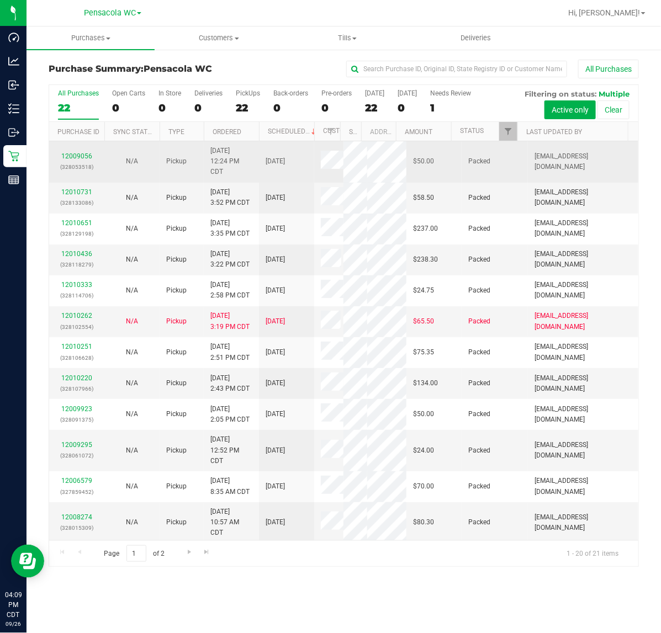
click at [235, 166] on span "[DATE] 12:24 PM CDT" at bounding box center [231, 162] width 42 height 32
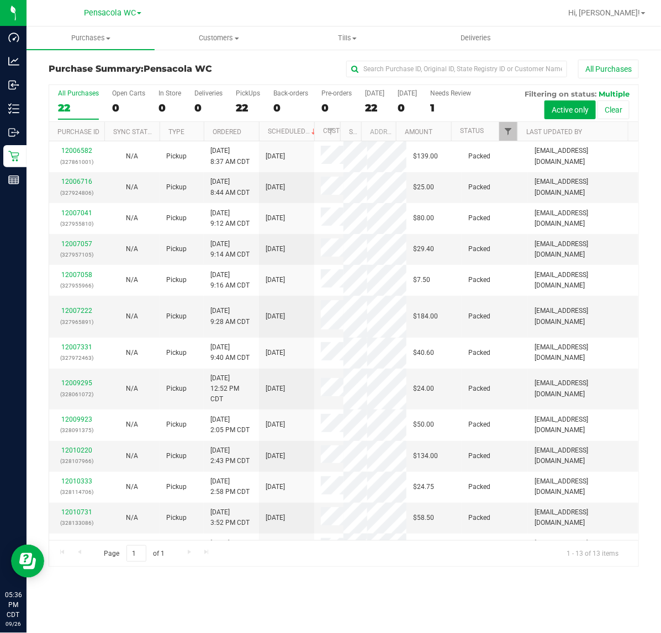
click at [505, 133] on span "Filter" at bounding box center [508, 131] width 9 height 9
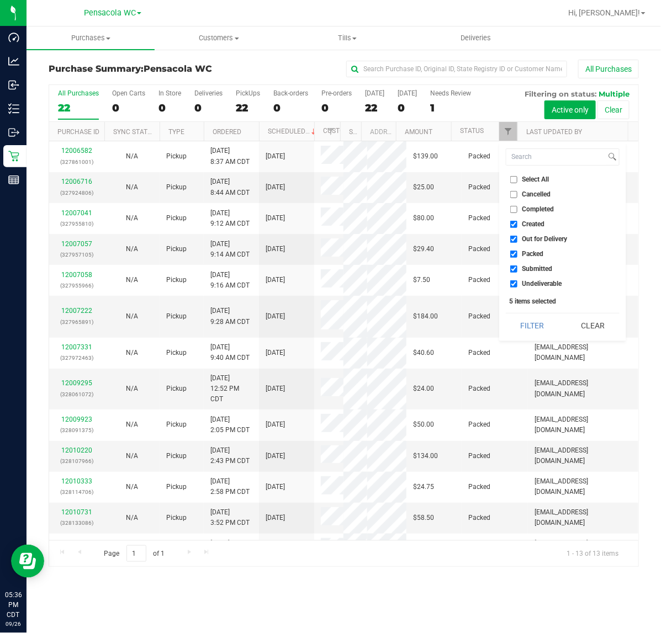
click at [536, 179] on span "Select All" at bounding box center [535, 179] width 27 height 7
click at [517, 179] on input "Select All" at bounding box center [513, 179] width 7 height 7
checkbox input "true"
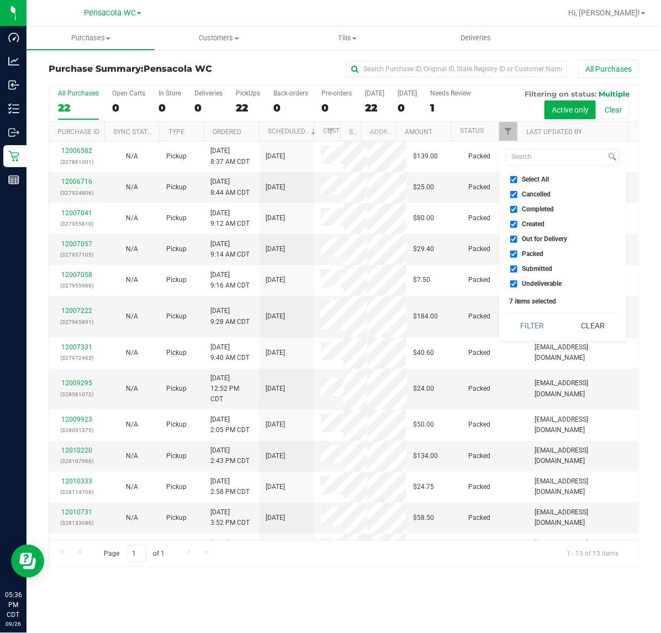
click at [517, 179] on input "Select All" at bounding box center [513, 179] width 7 height 7
checkbox input "false"
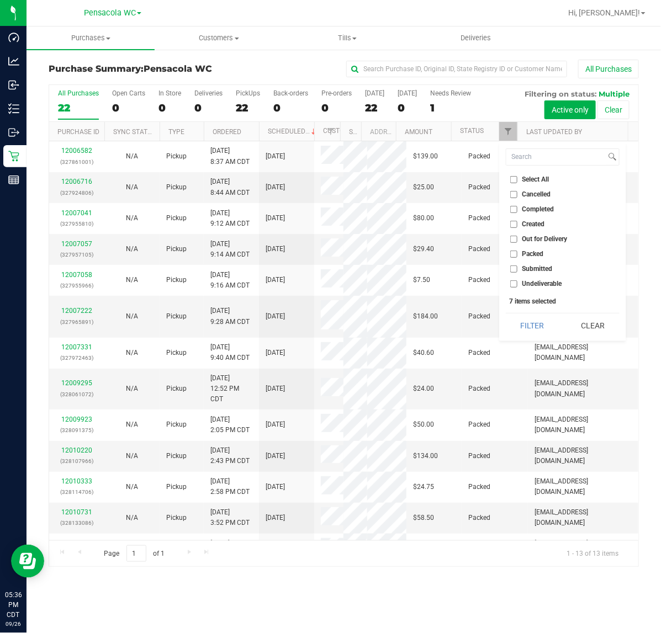
checkbox input "false"
click at [531, 266] on span "Submitted" at bounding box center [537, 269] width 30 height 7
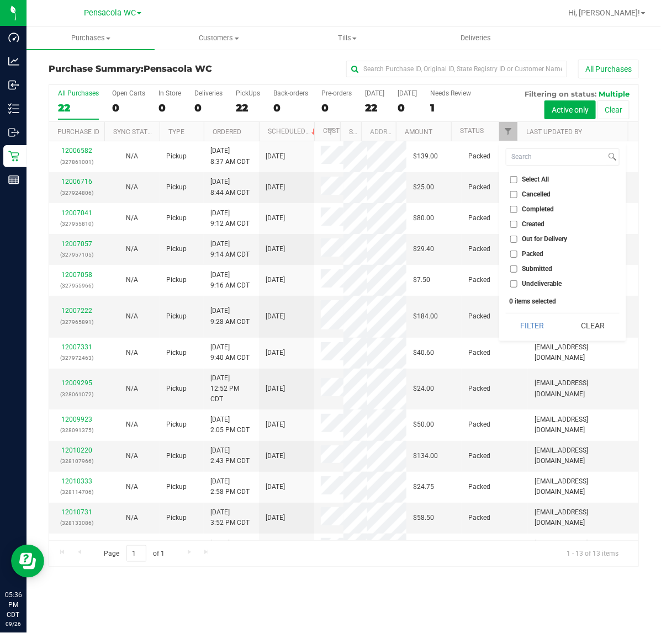
click at [517, 266] on input "Submitted" at bounding box center [513, 269] width 7 height 7
checkbox input "true"
click at [526, 322] on button "Filter" at bounding box center [532, 326] width 53 height 24
